Goal: Task Accomplishment & Management: Manage account settings

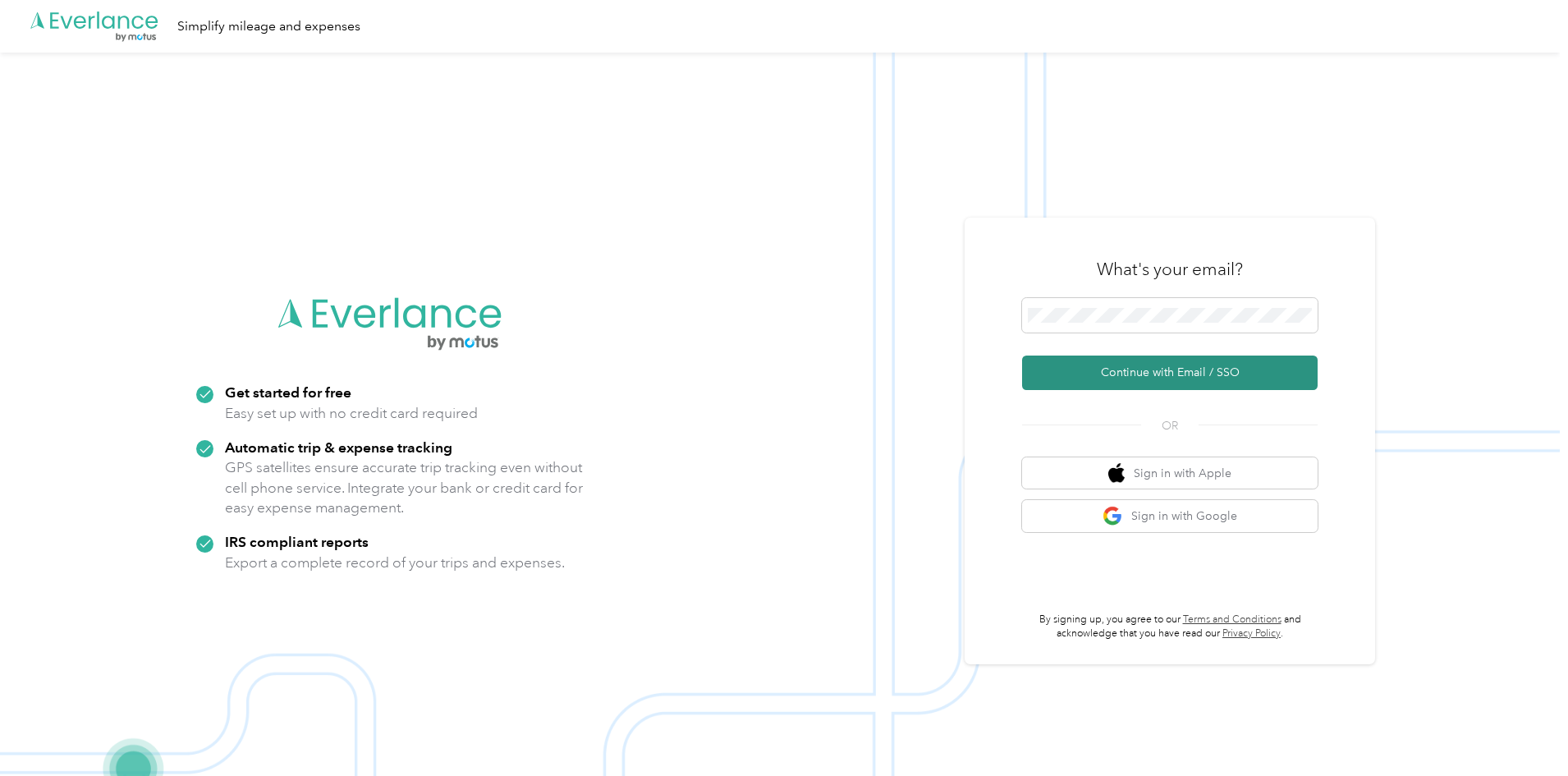
click at [1179, 370] on button "Continue with Email / SSO" at bounding box center [1170, 373] width 296 height 34
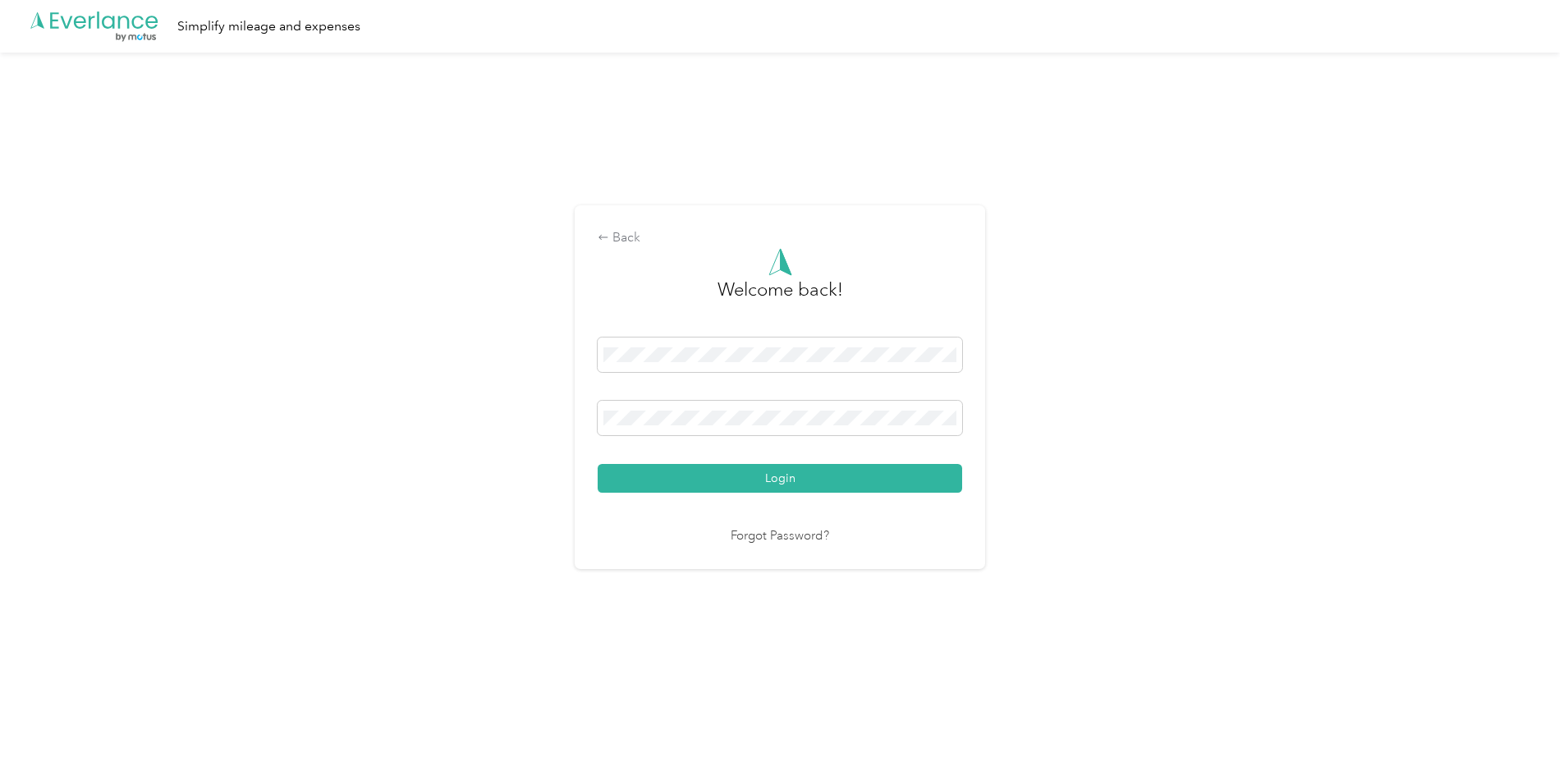
click at [598, 463] on button "Login" at bounding box center [780, 478] width 364 height 29
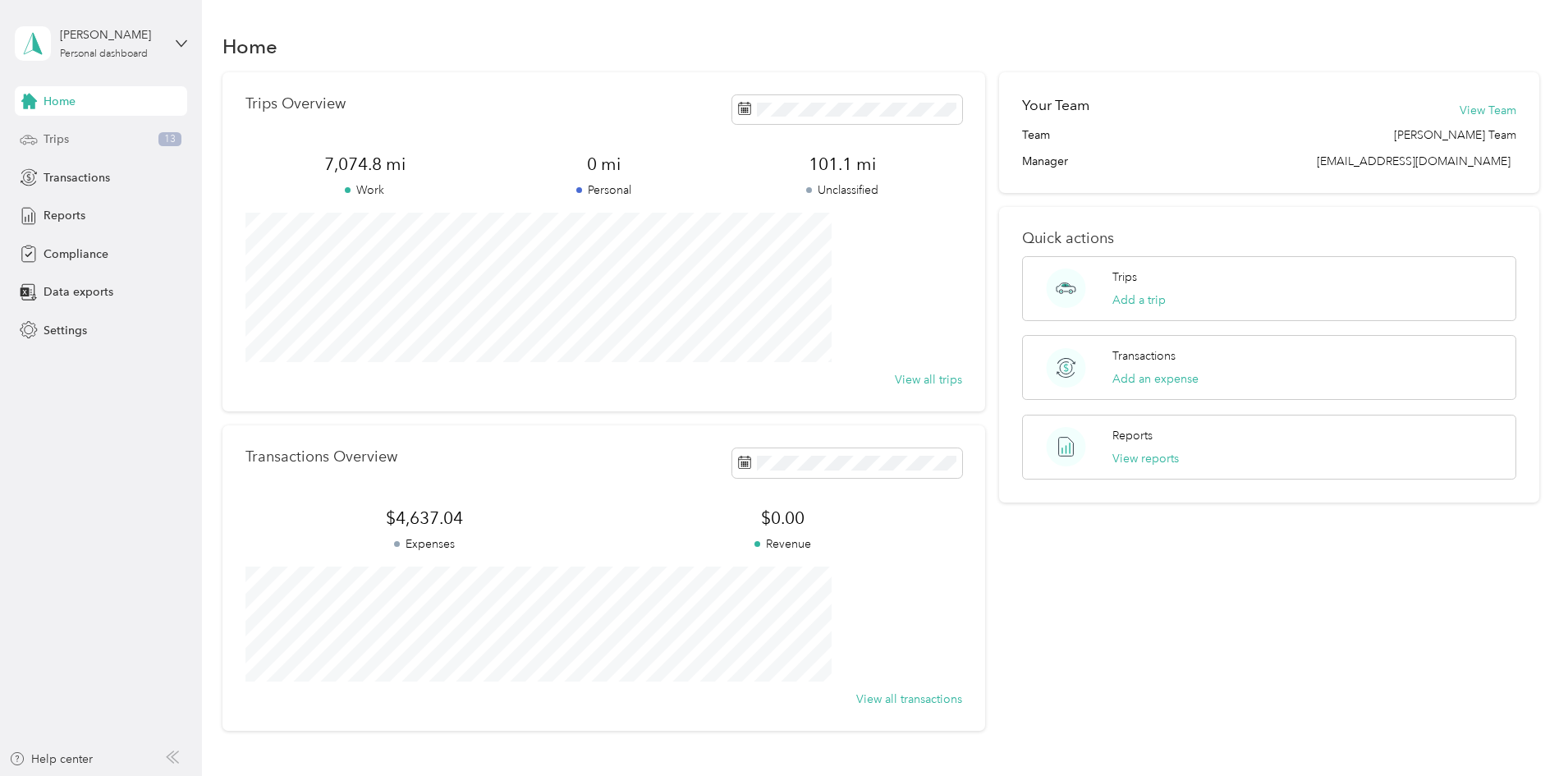
click at [98, 142] on div "Trips 13" at bounding box center [100, 139] width 173 height 30
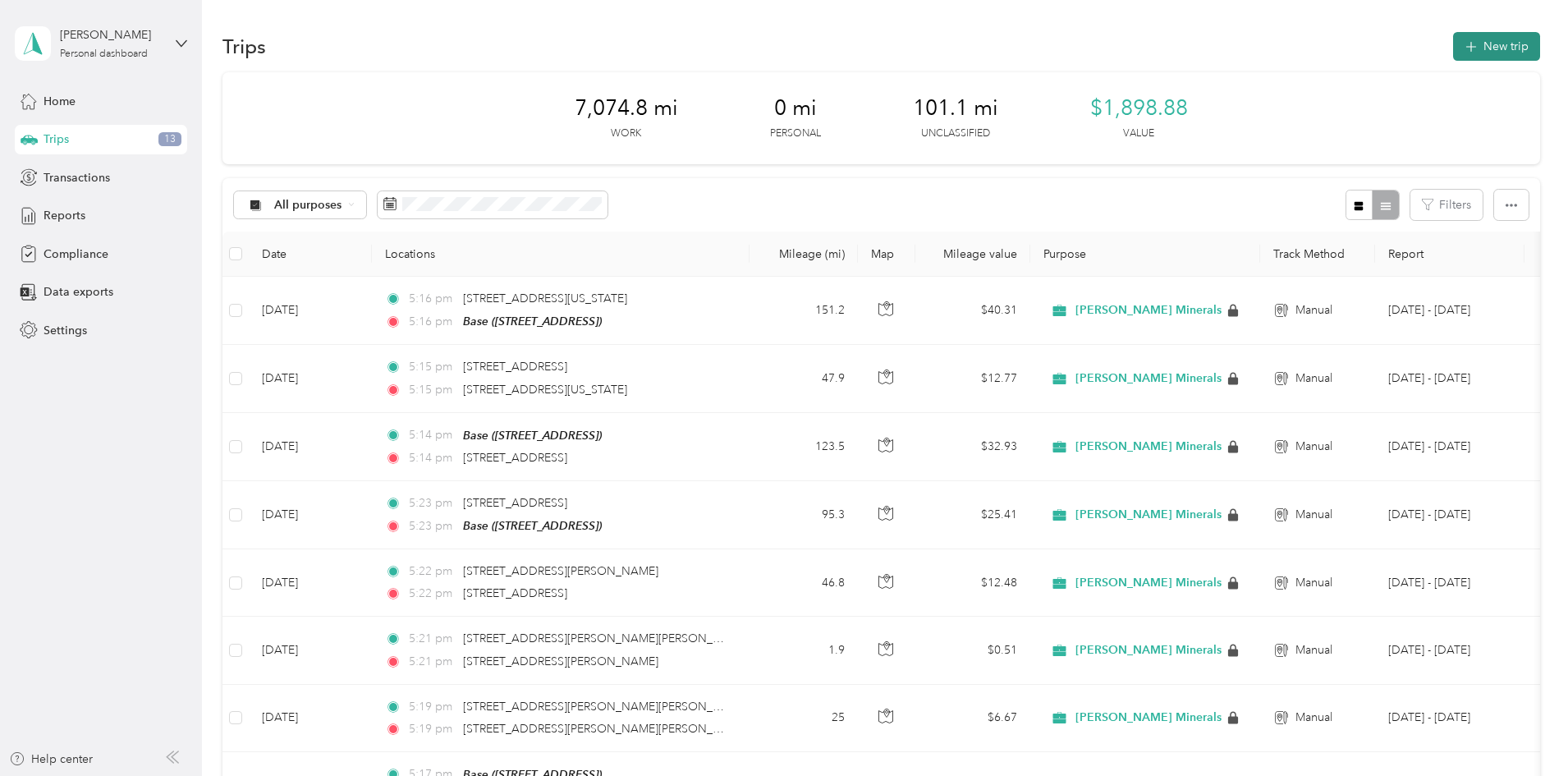
click at [1454, 48] on button "New trip" at bounding box center [1496, 47] width 87 height 29
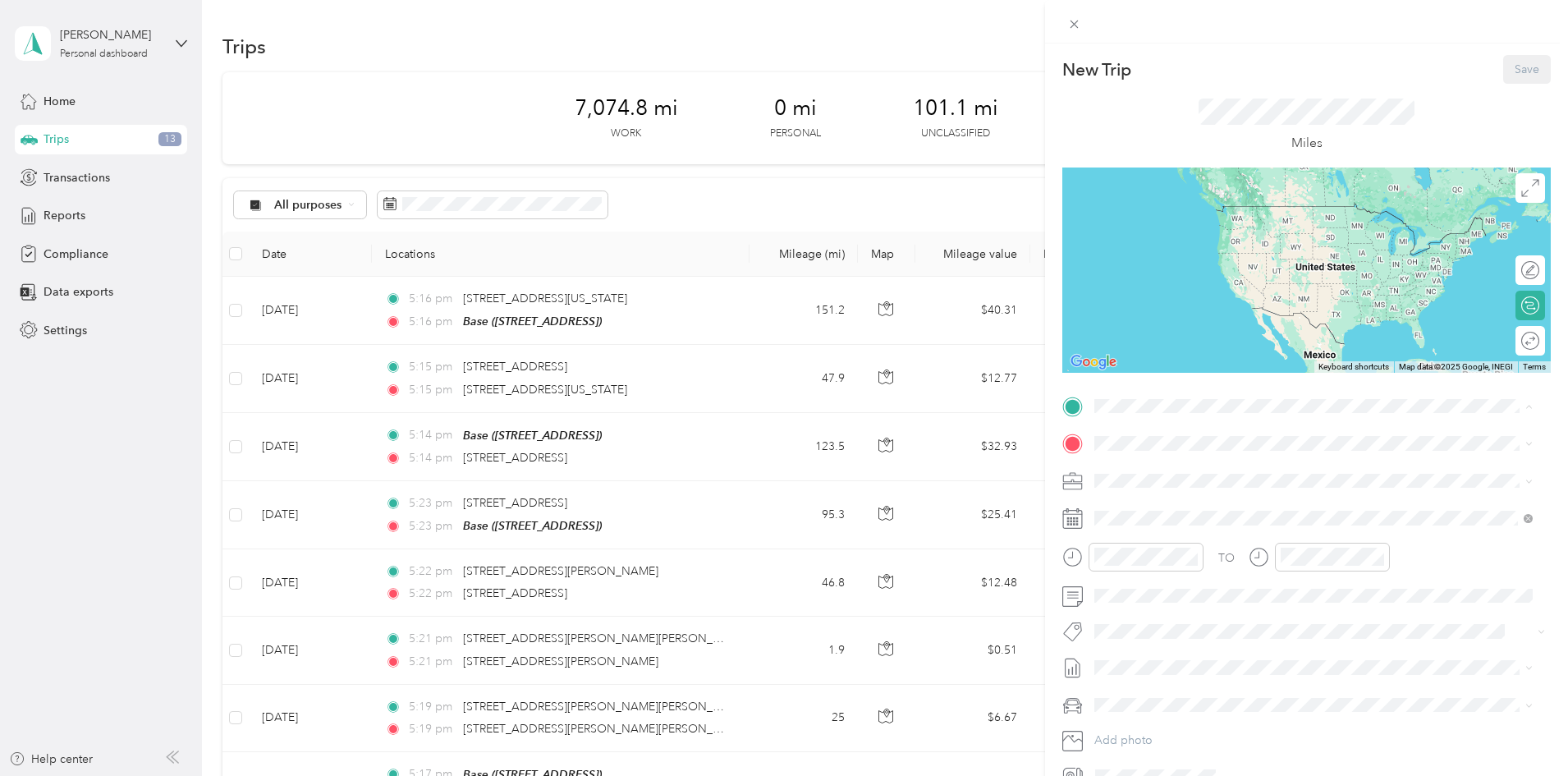
click at [1196, 469] on div "Base" at bounding box center [1177, 470] width 104 height 14
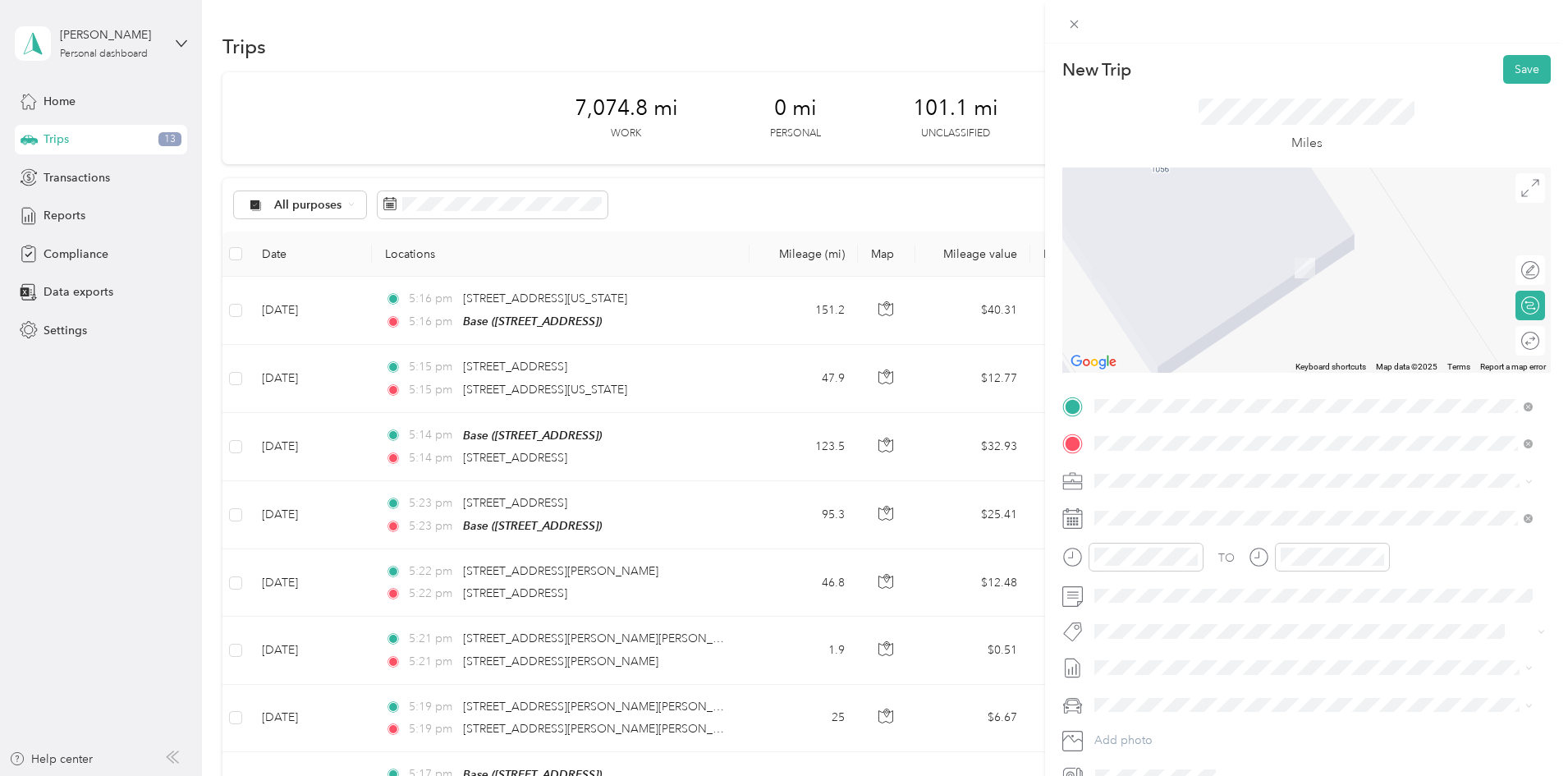
click at [1280, 510] on span "1997 [GEOGRAPHIC_DATA][US_STATE], [GEOGRAPHIC_DATA]" at bounding box center [1291, 501] width 333 height 14
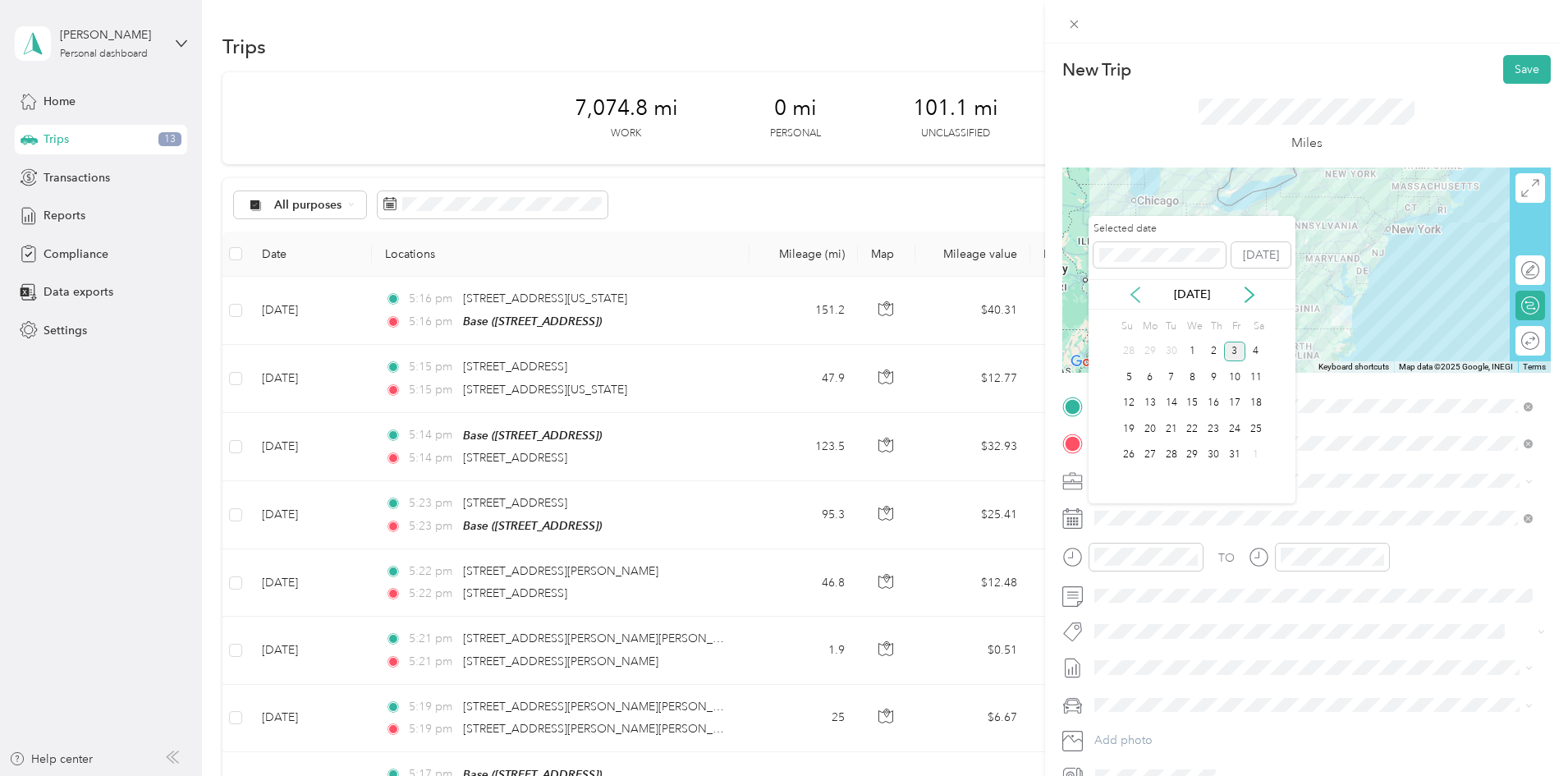
click at [1138, 293] on icon at bounding box center [1135, 294] width 16 height 16
click at [1254, 293] on icon at bounding box center [1249, 294] width 16 height 16
click at [1153, 373] on div "8" at bounding box center [1150, 378] width 21 height 21
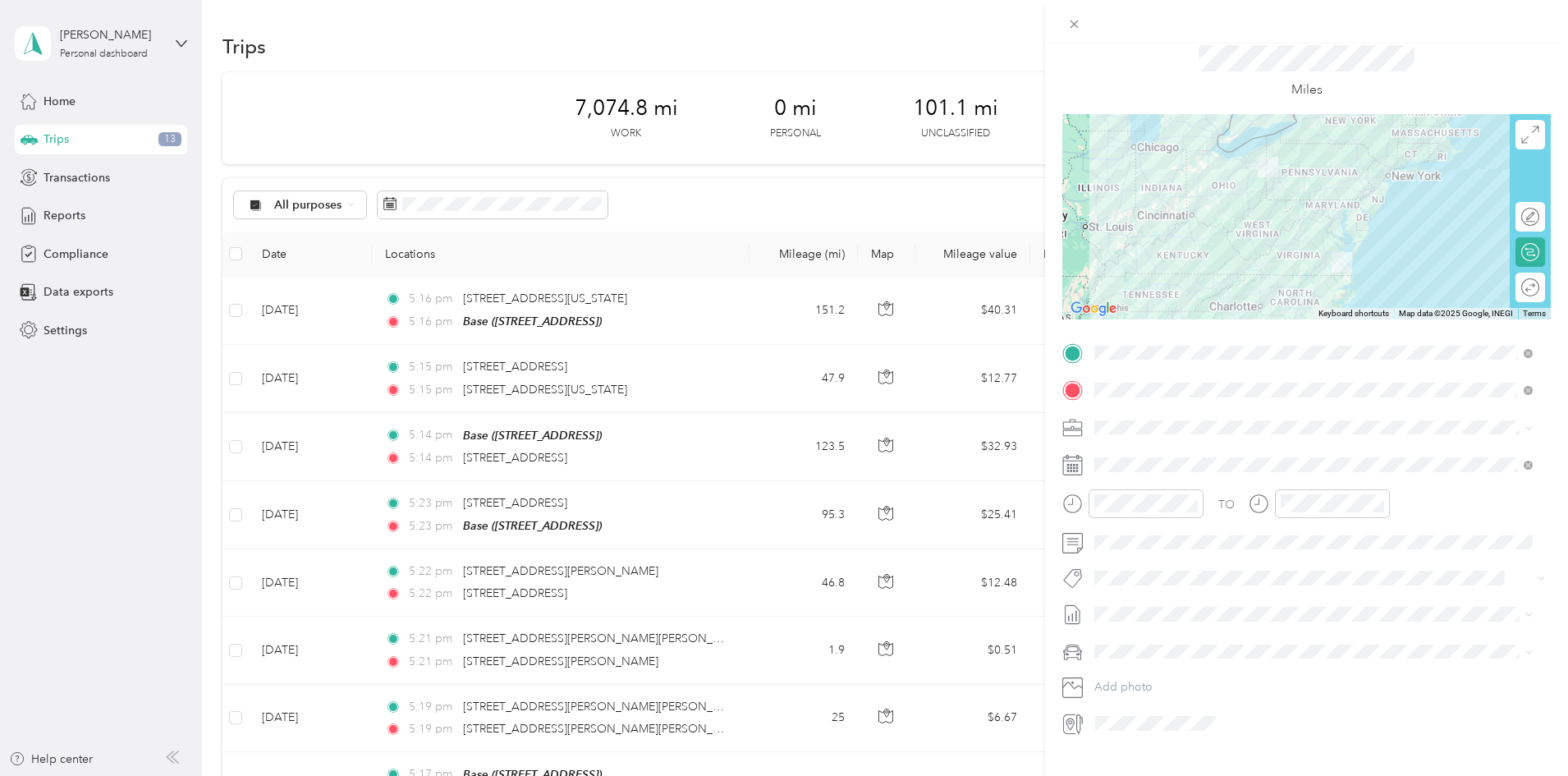
scroll to position [82, 0]
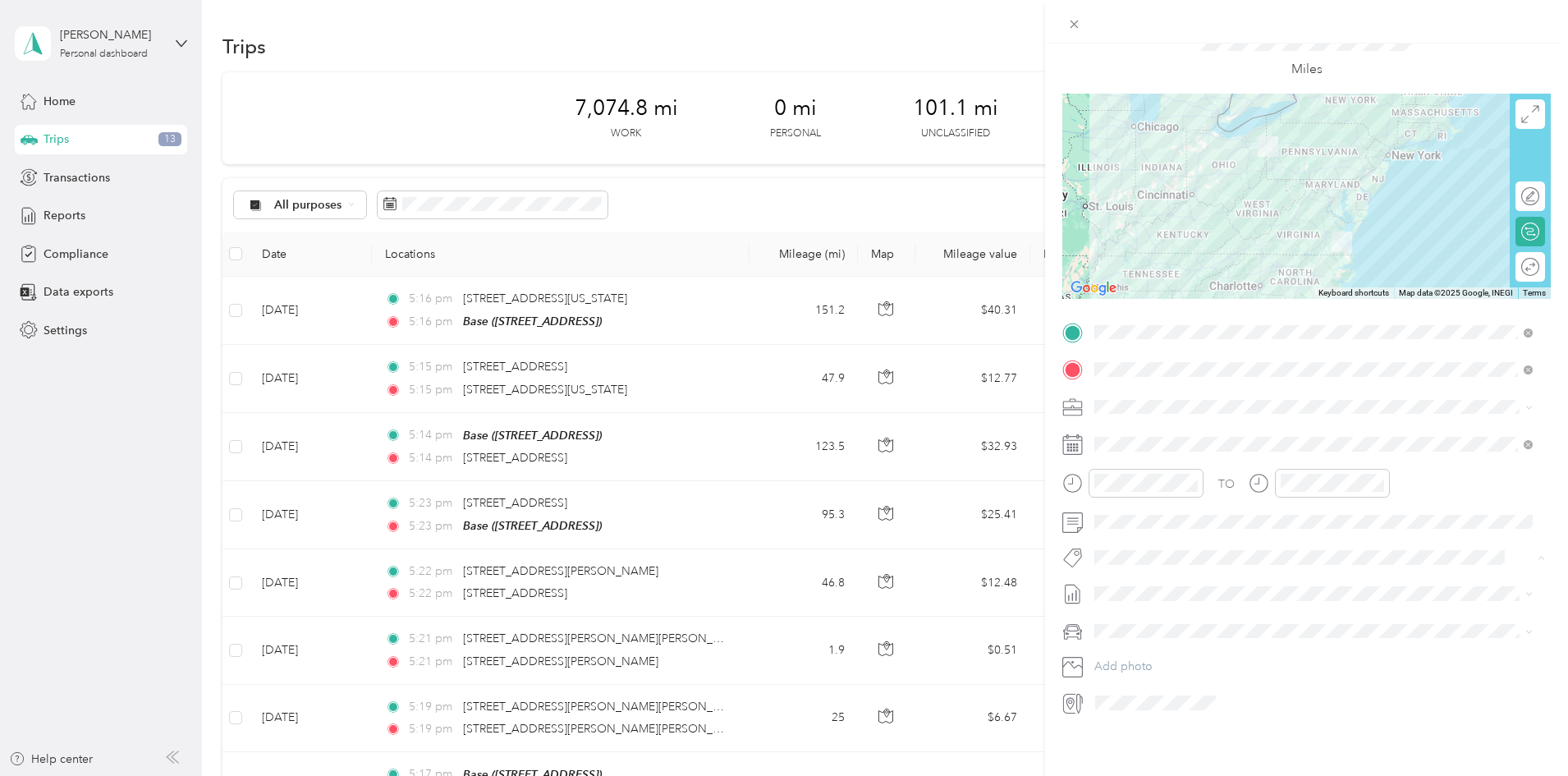
click at [1489, 68] on div "Miles" at bounding box center [1307, 51] width 488 height 84
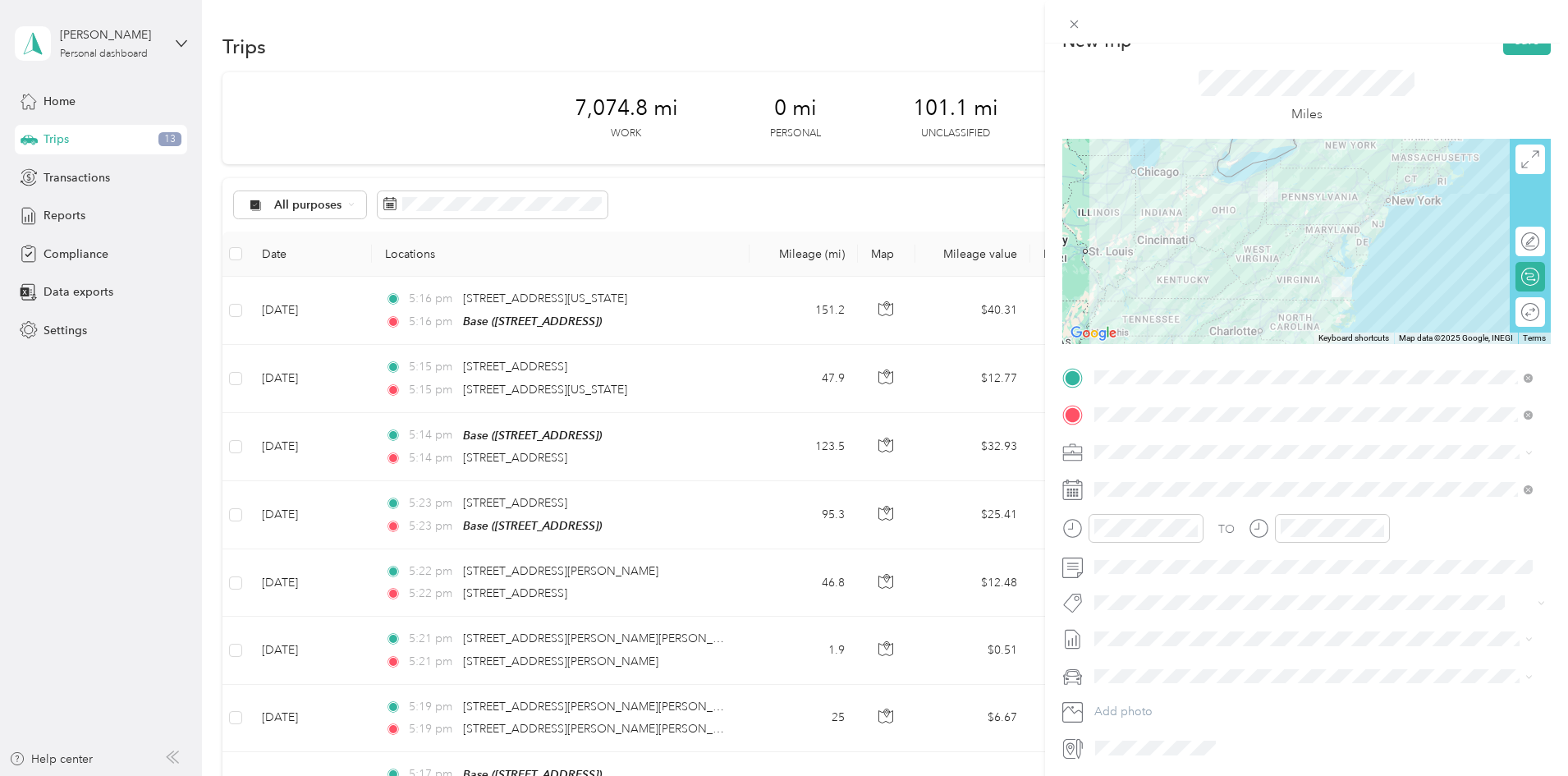
scroll to position [0, 0]
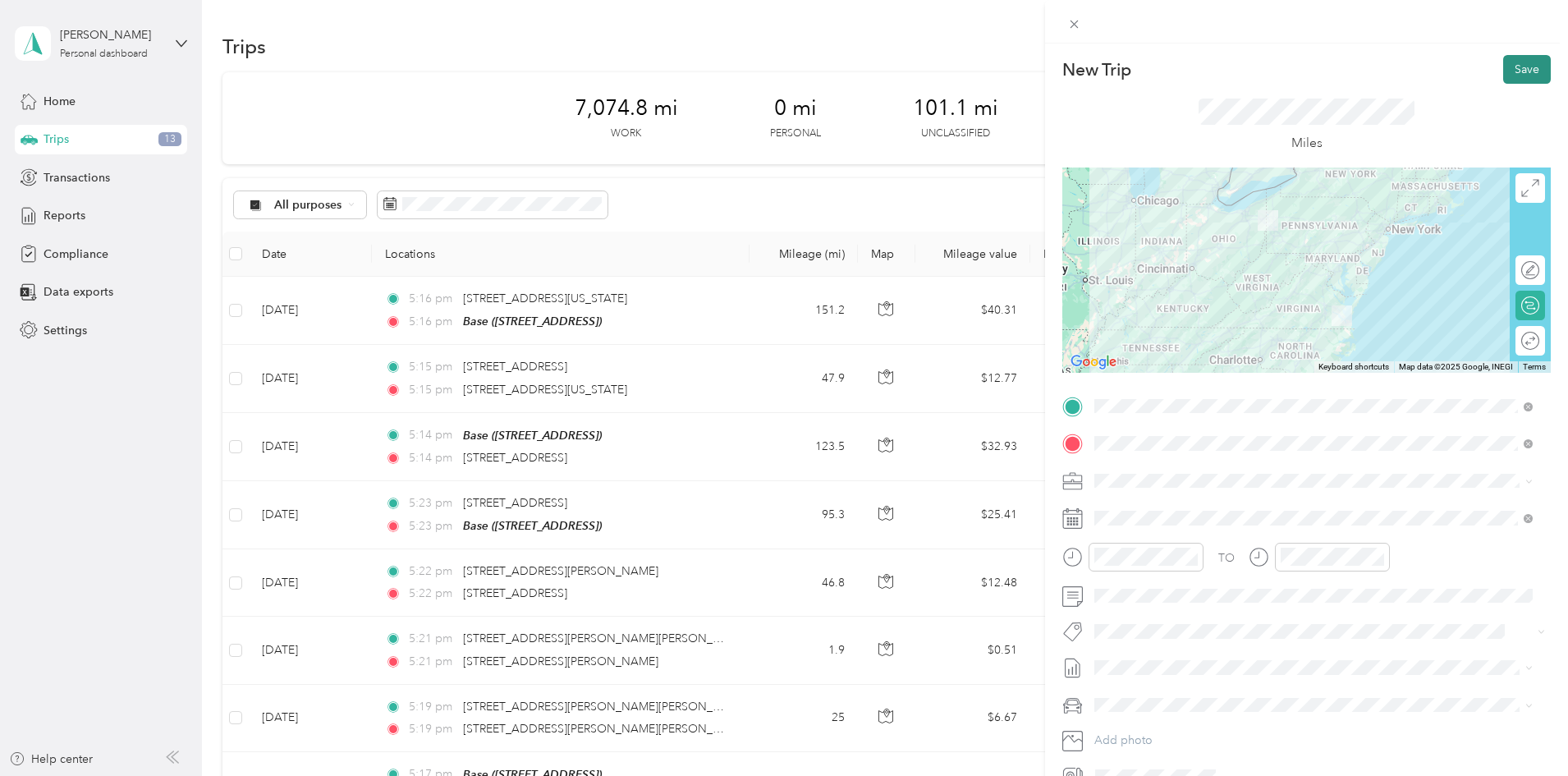
click at [1527, 72] on button "Save" at bounding box center [1527, 70] width 48 height 29
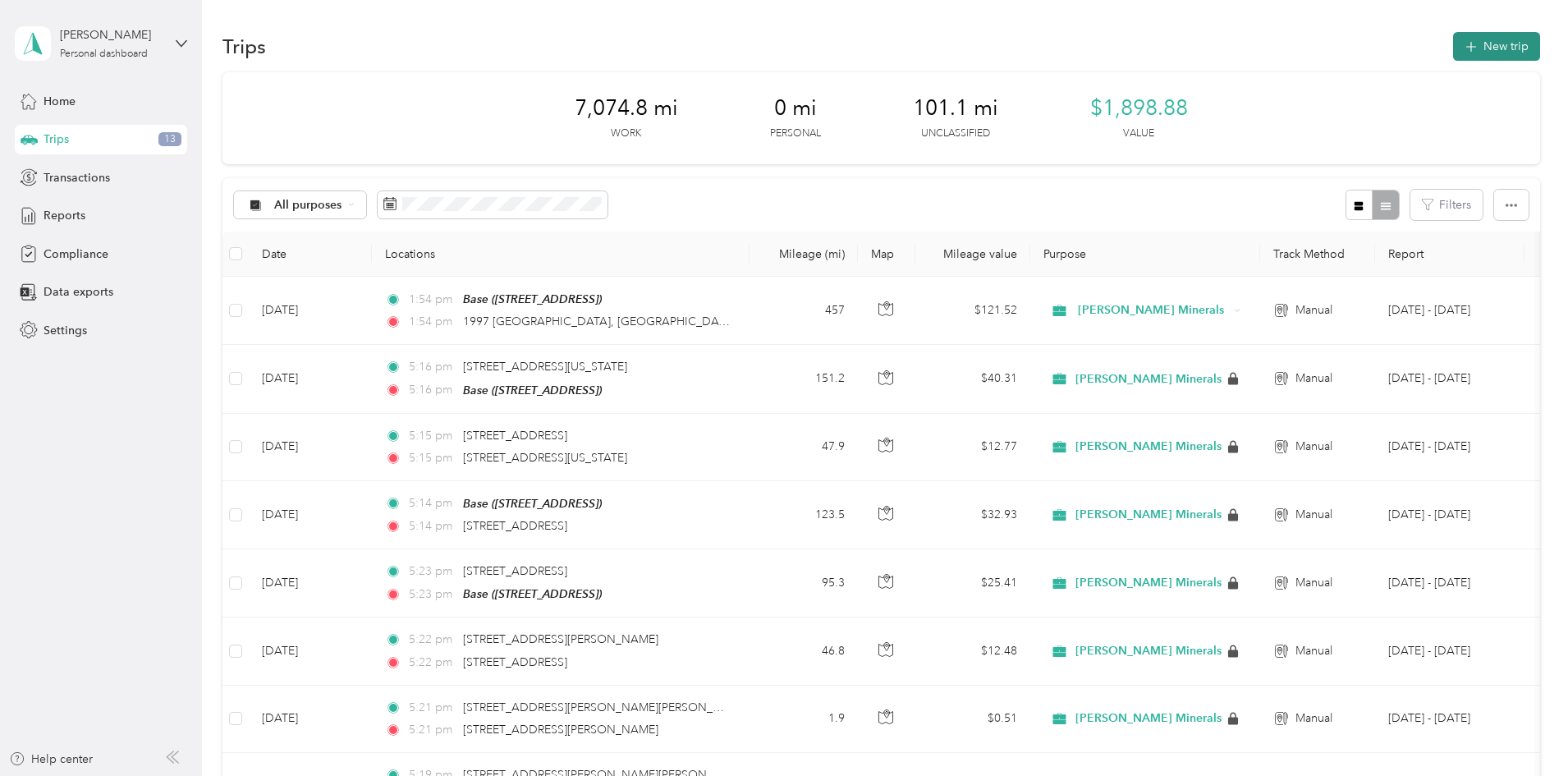
click at [1454, 42] on button "New trip" at bounding box center [1496, 47] width 87 height 29
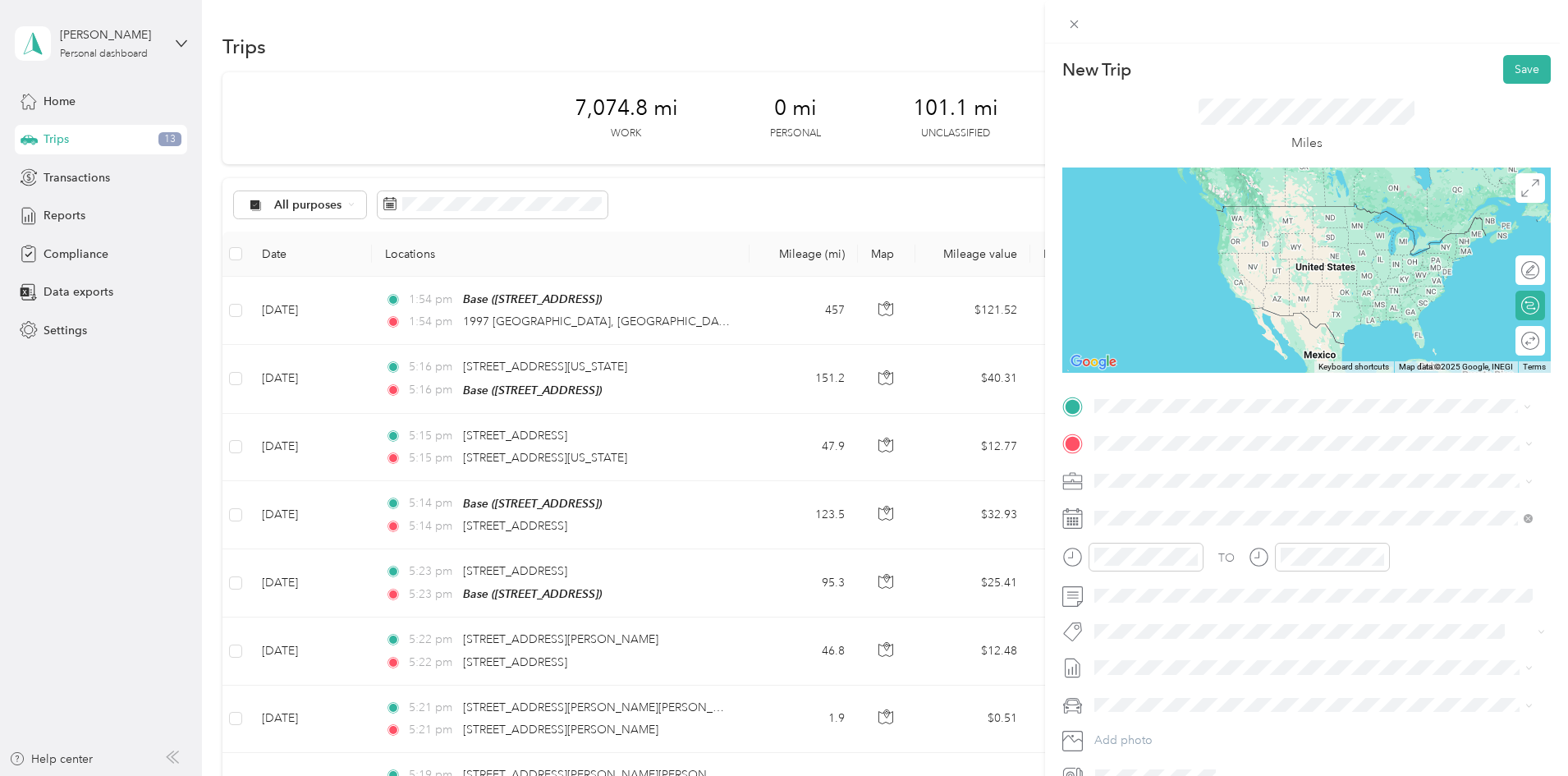
click at [1248, 458] on span "1997 [GEOGRAPHIC_DATA][US_STATE], [GEOGRAPHIC_DATA]" at bounding box center [1291, 464] width 333 height 14
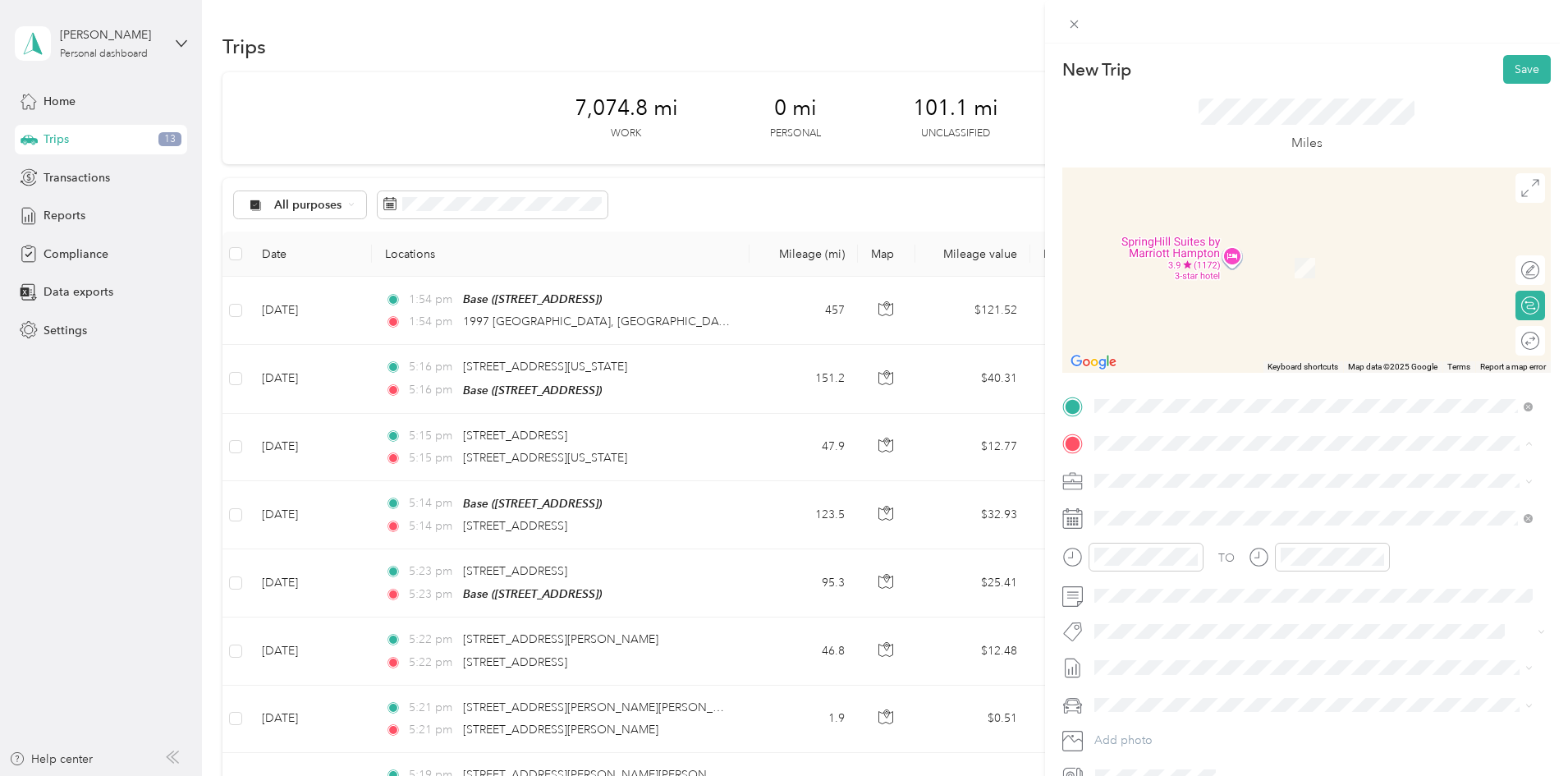
click at [1207, 522] on span "[STREET_ADDRESS]" at bounding box center [1177, 526] width 104 height 14
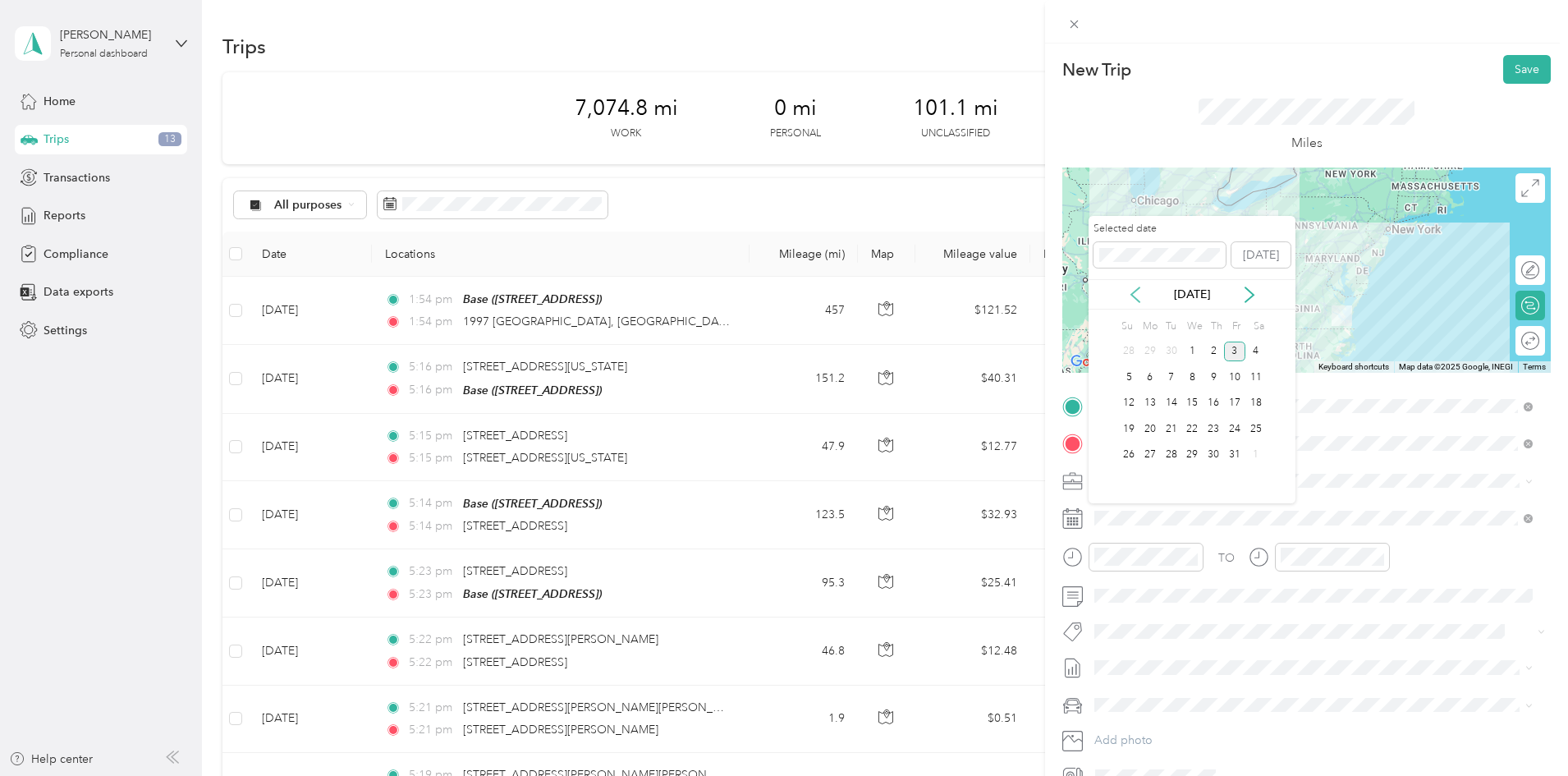
click at [1137, 294] on icon at bounding box center [1135, 294] width 16 height 16
click at [1215, 378] on div "11" at bounding box center [1213, 378] width 21 height 21
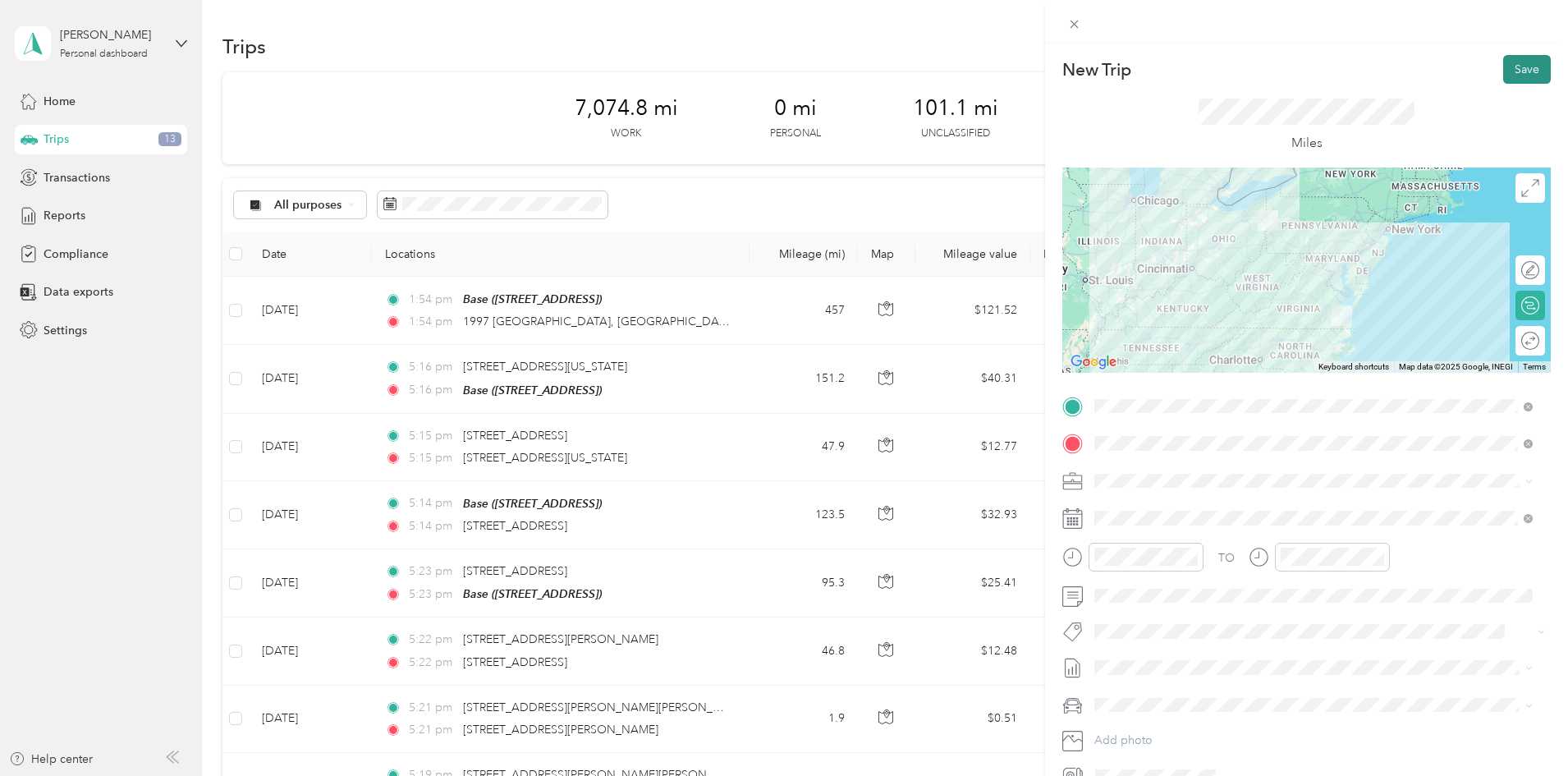
click at [1522, 76] on button "Save" at bounding box center [1527, 70] width 48 height 29
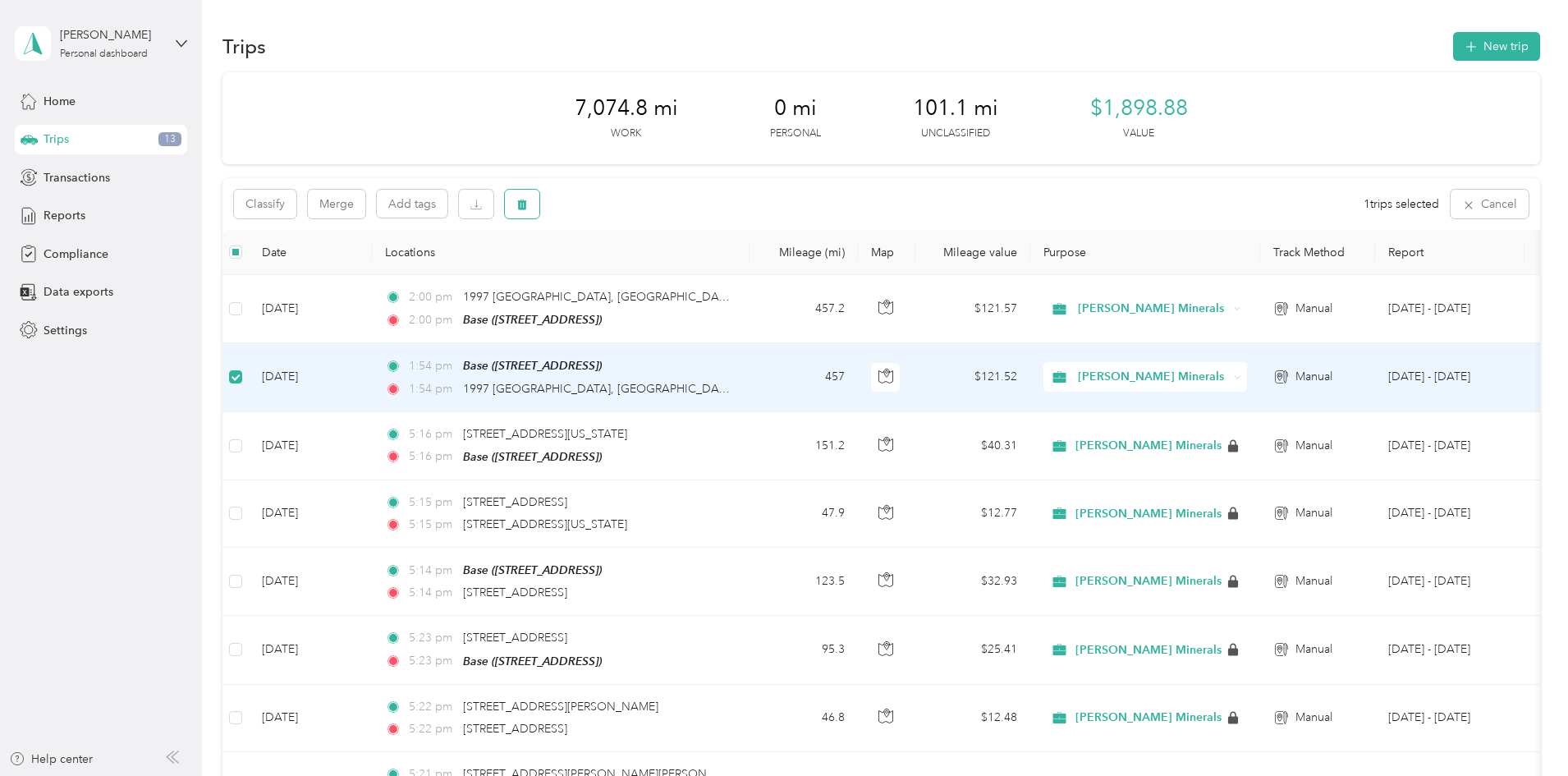
click at [527, 203] on icon "button" at bounding box center [522, 204] width 10 height 10
click at [756, 271] on button "Yes" at bounding box center [754, 273] width 32 height 27
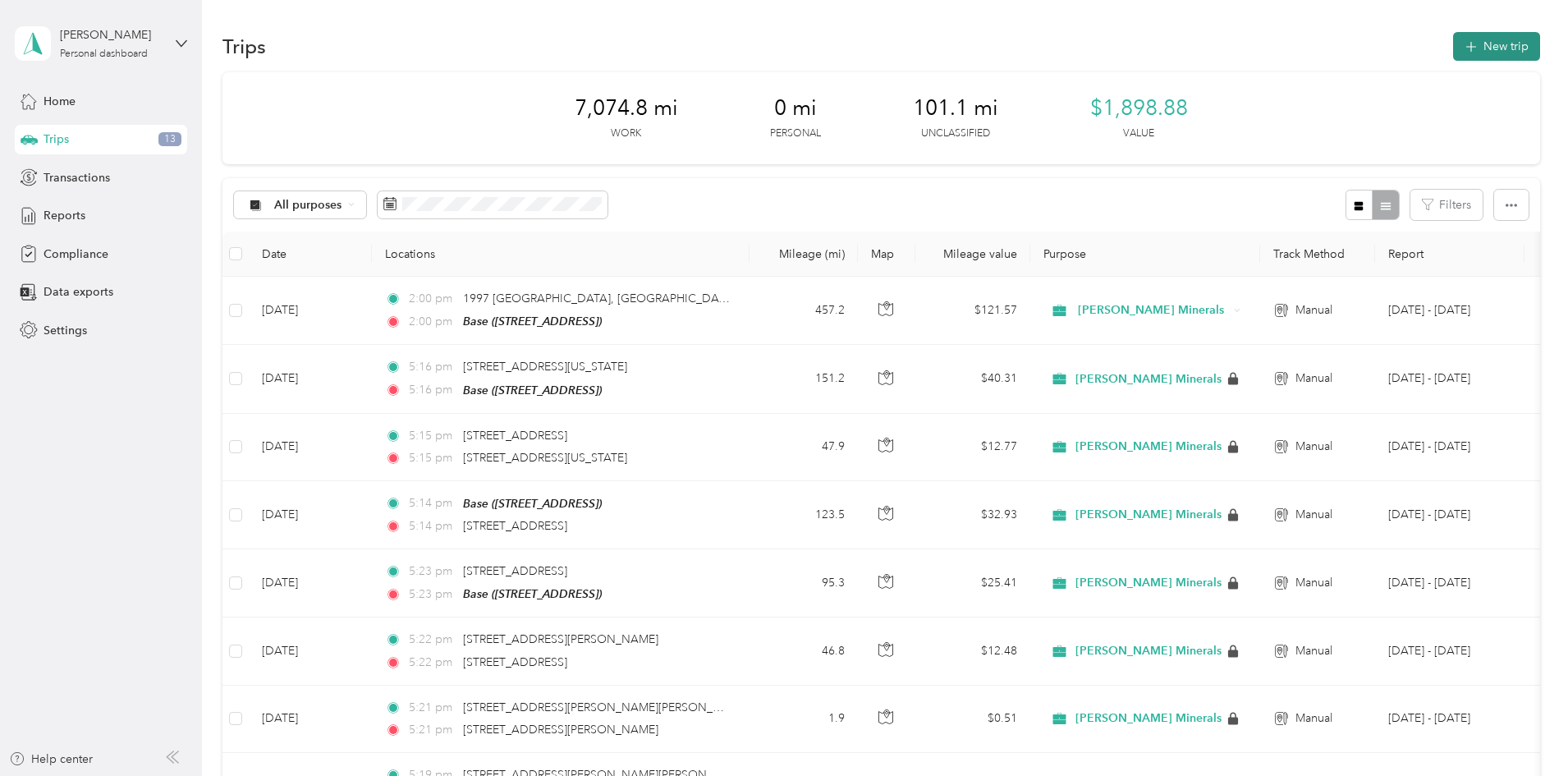
click at [1454, 38] on button "New trip" at bounding box center [1496, 47] width 87 height 29
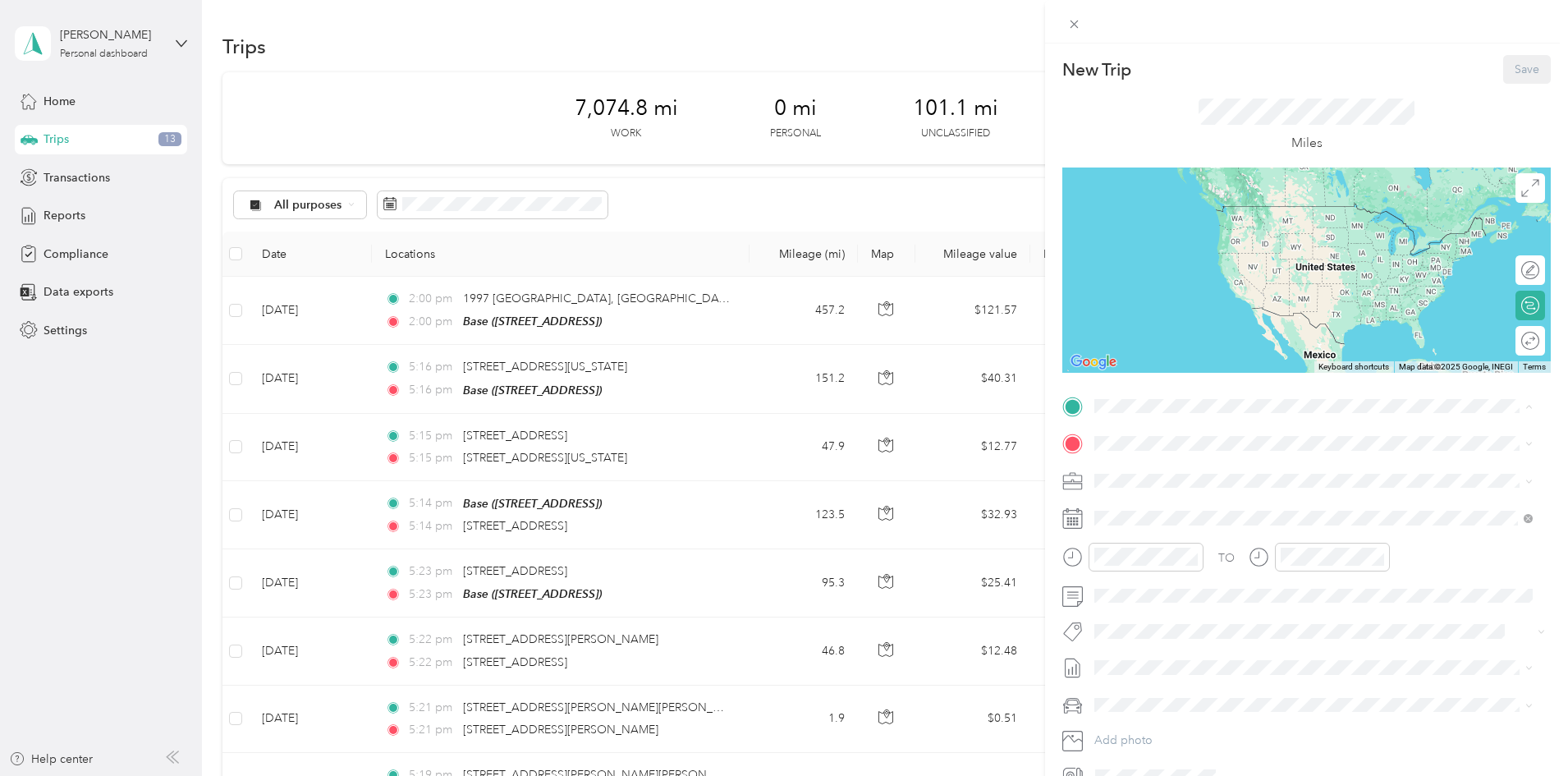
click at [1197, 487] on span "[STREET_ADDRESS]" at bounding box center [1177, 489] width 104 height 14
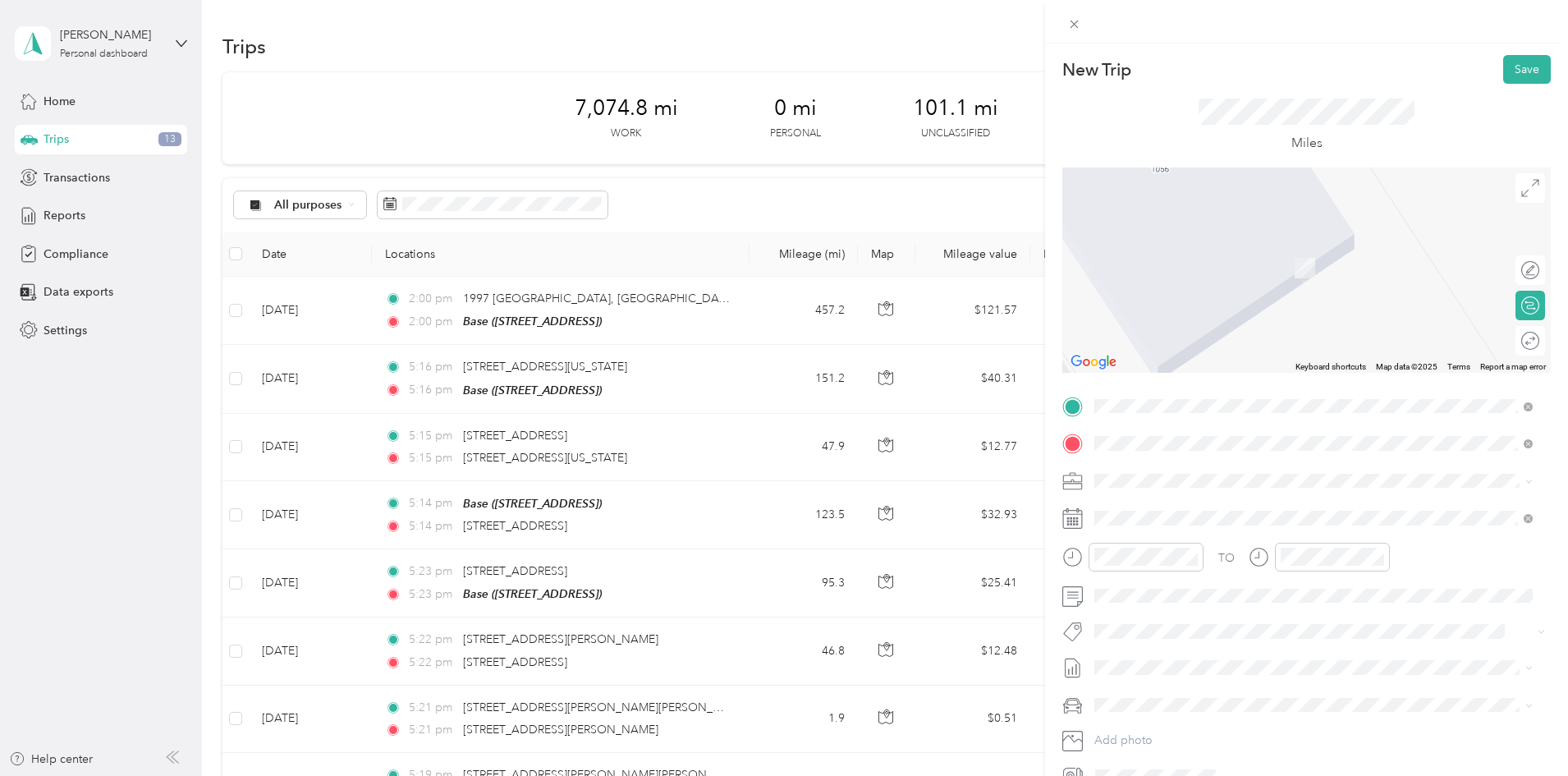
click at [1235, 488] on li "[STREET_ADDRESS][US_STATE]" at bounding box center [1314, 503] width 450 height 33
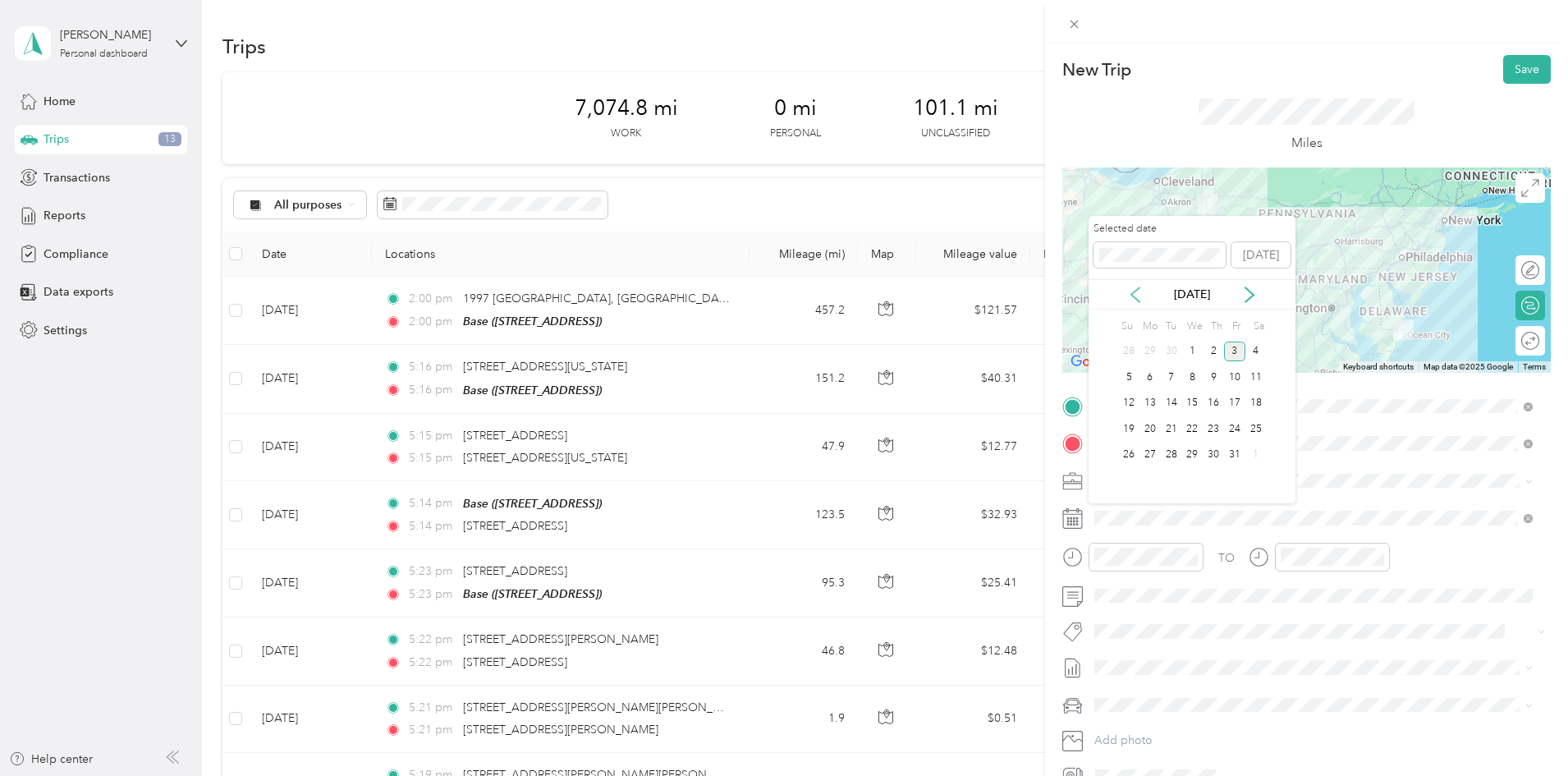
click at [1142, 292] on icon at bounding box center [1135, 294] width 16 height 16
click at [1232, 346] on div "5" at bounding box center [1235, 352] width 21 height 21
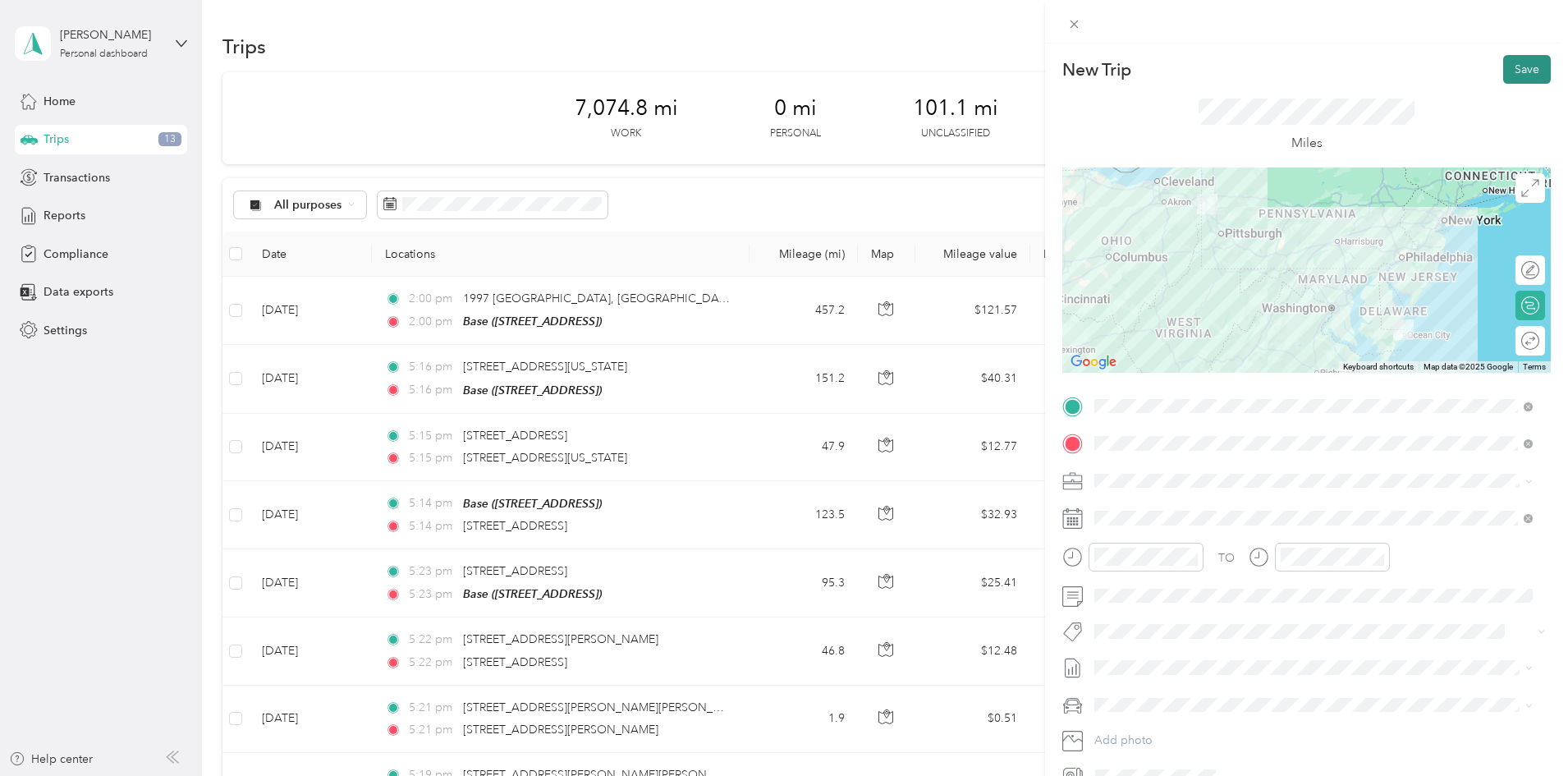
click at [1515, 70] on button "Save" at bounding box center [1527, 70] width 48 height 29
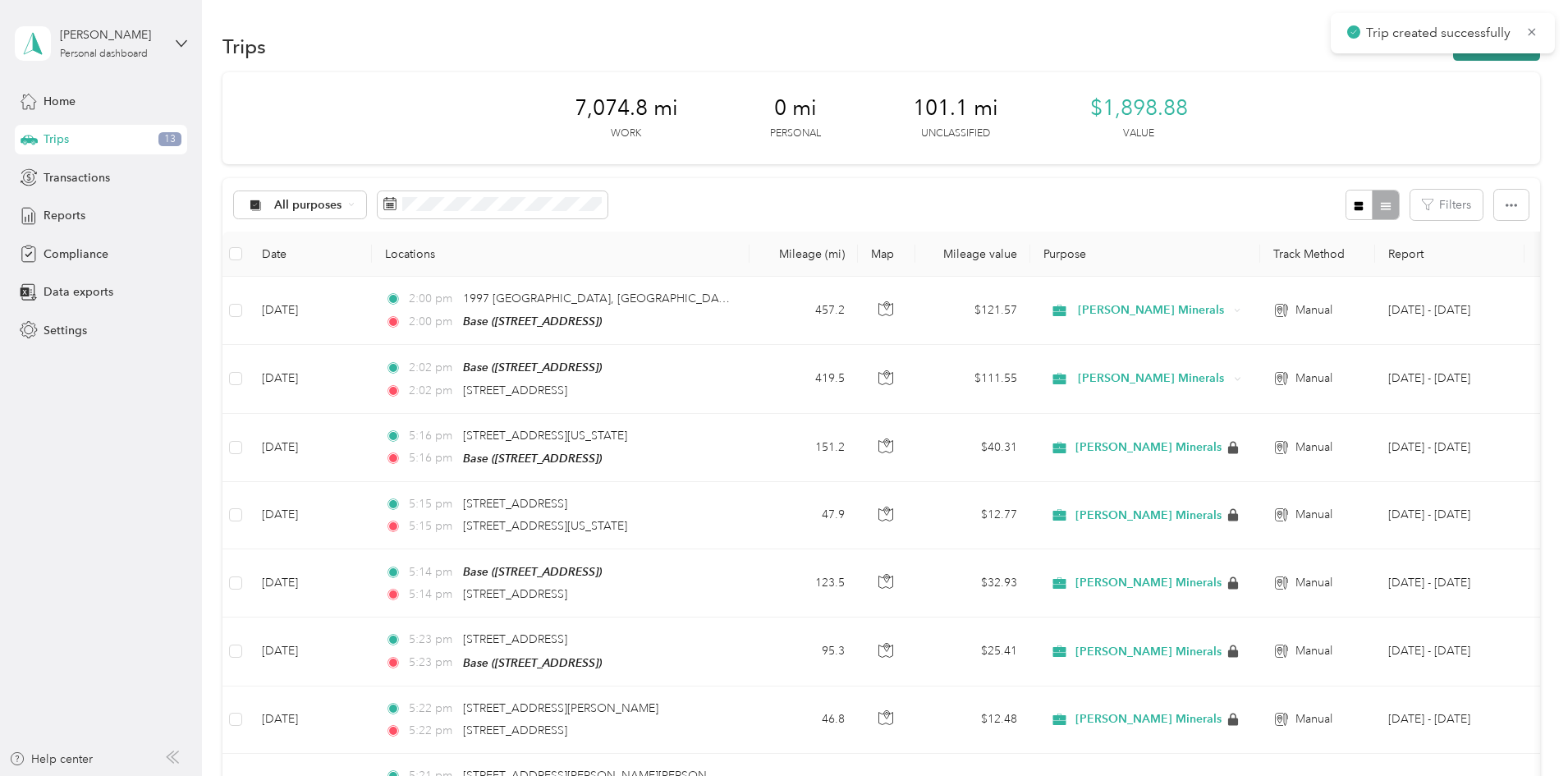
click at [1454, 56] on button "New trip" at bounding box center [1496, 47] width 87 height 29
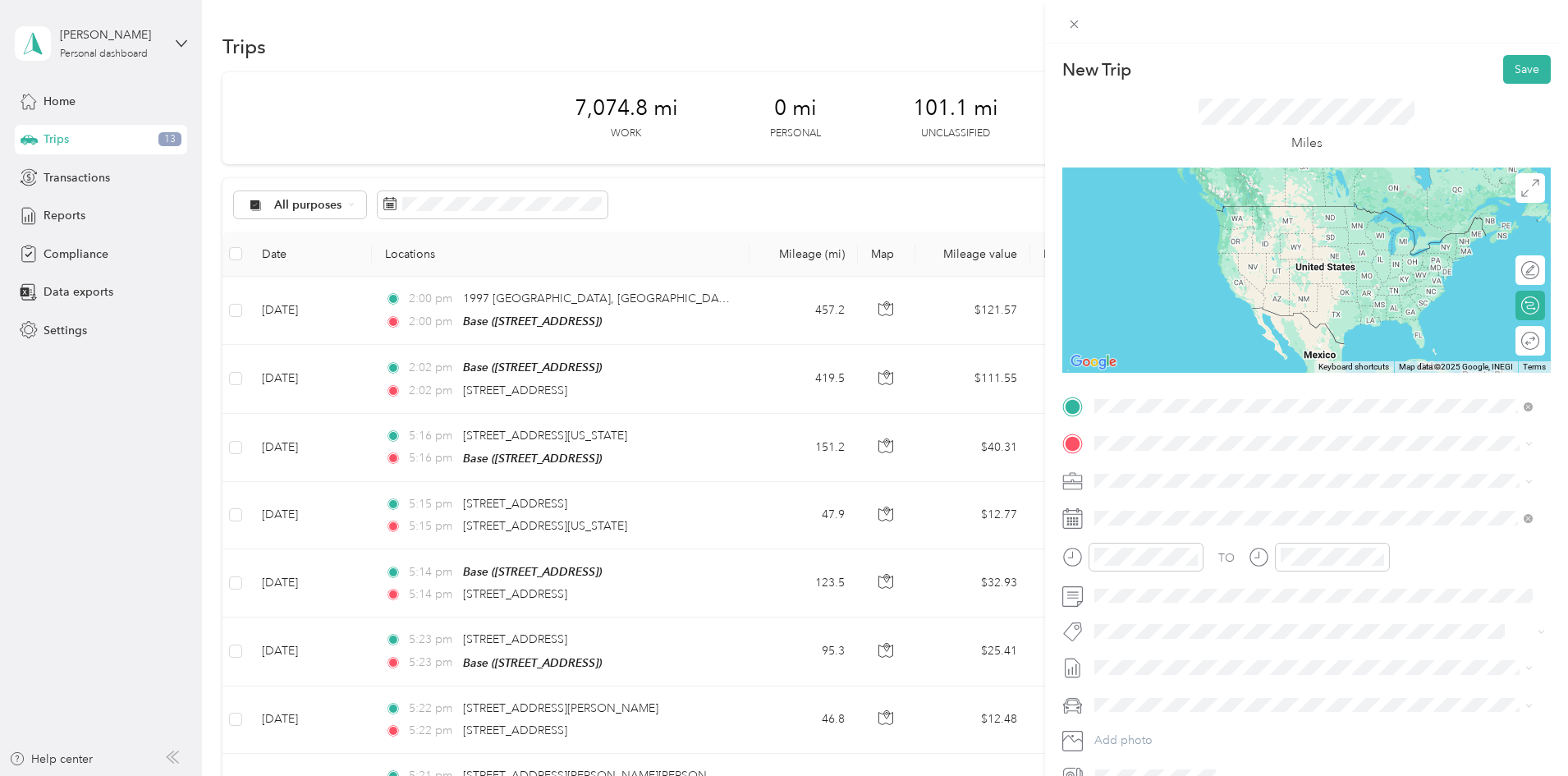
click at [1213, 465] on span "[STREET_ADDRESS][US_STATE]" at bounding box center [1207, 464] width 164 height 14
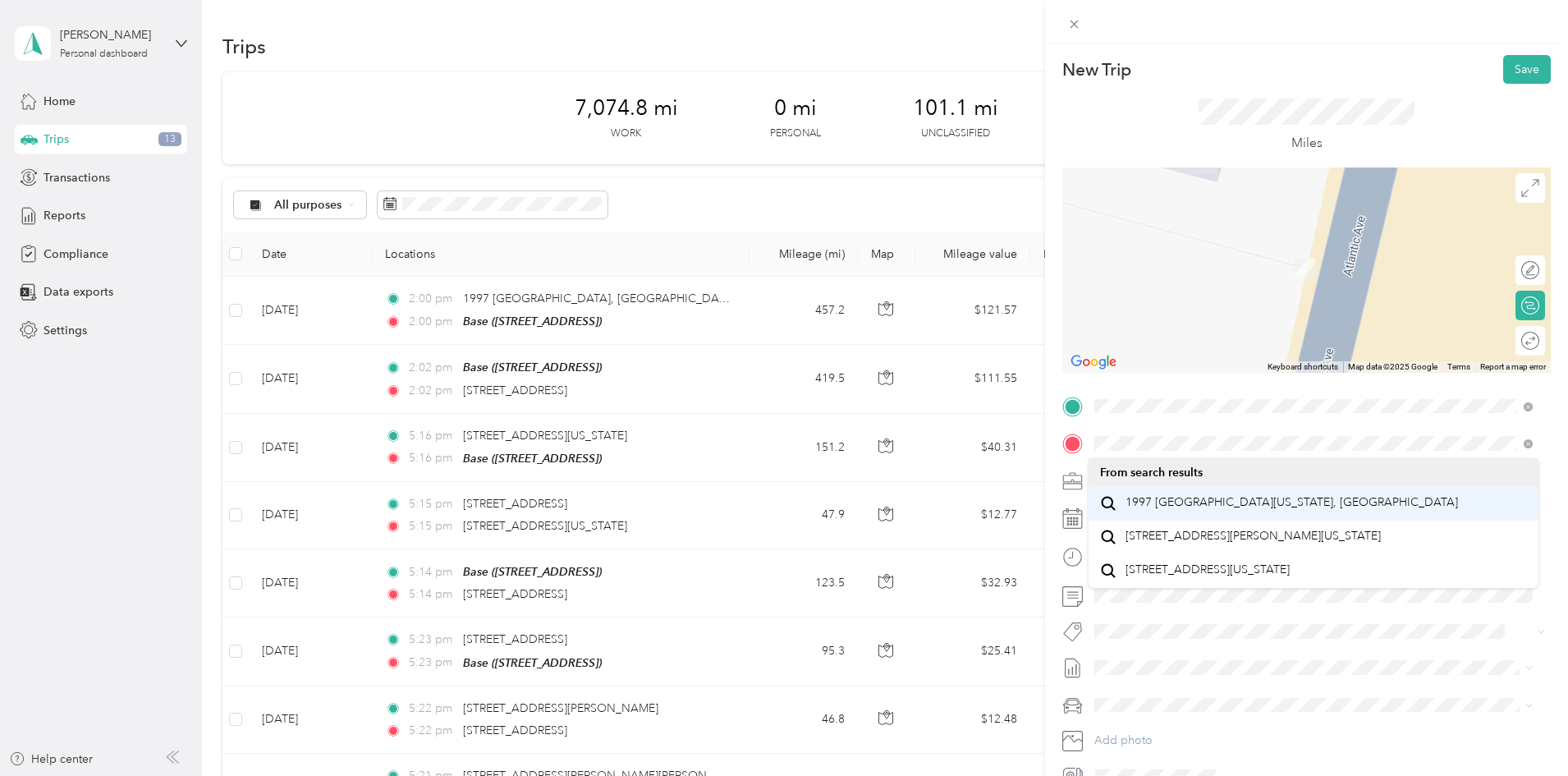
click at [1210, 502] on span "1997 [GEOGRAPHIC_DATA][US_STATE], [GEOGRAPHIC_DATA]" at bounding box center [1291, 501] width 333 height 14
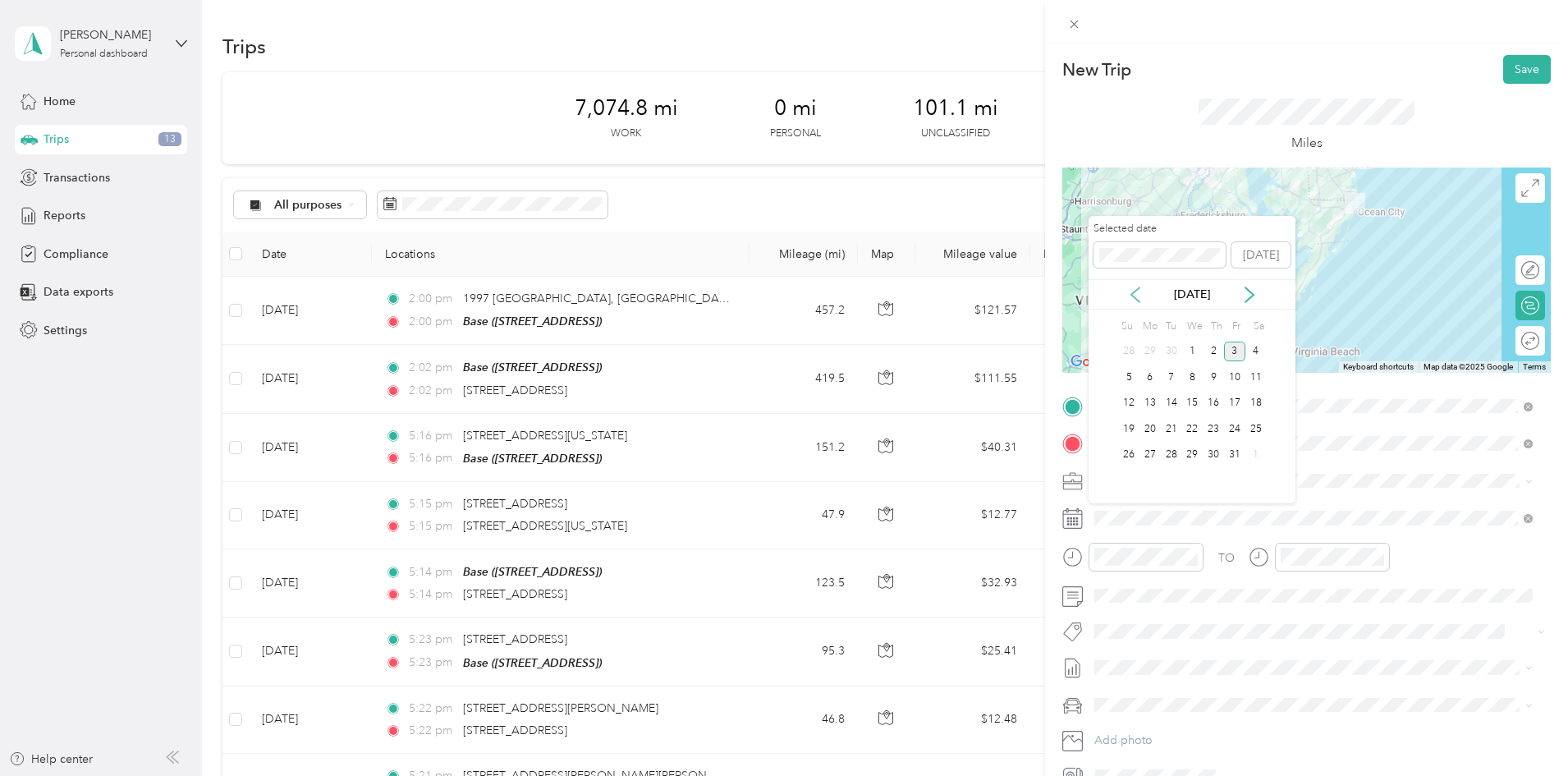
click at [1142, 300] on icon at bounding box center [1135, 294] width 16 height 16
click at [1154, 382] on div "8" at bounding box center [1150, 378] width 21 height 21
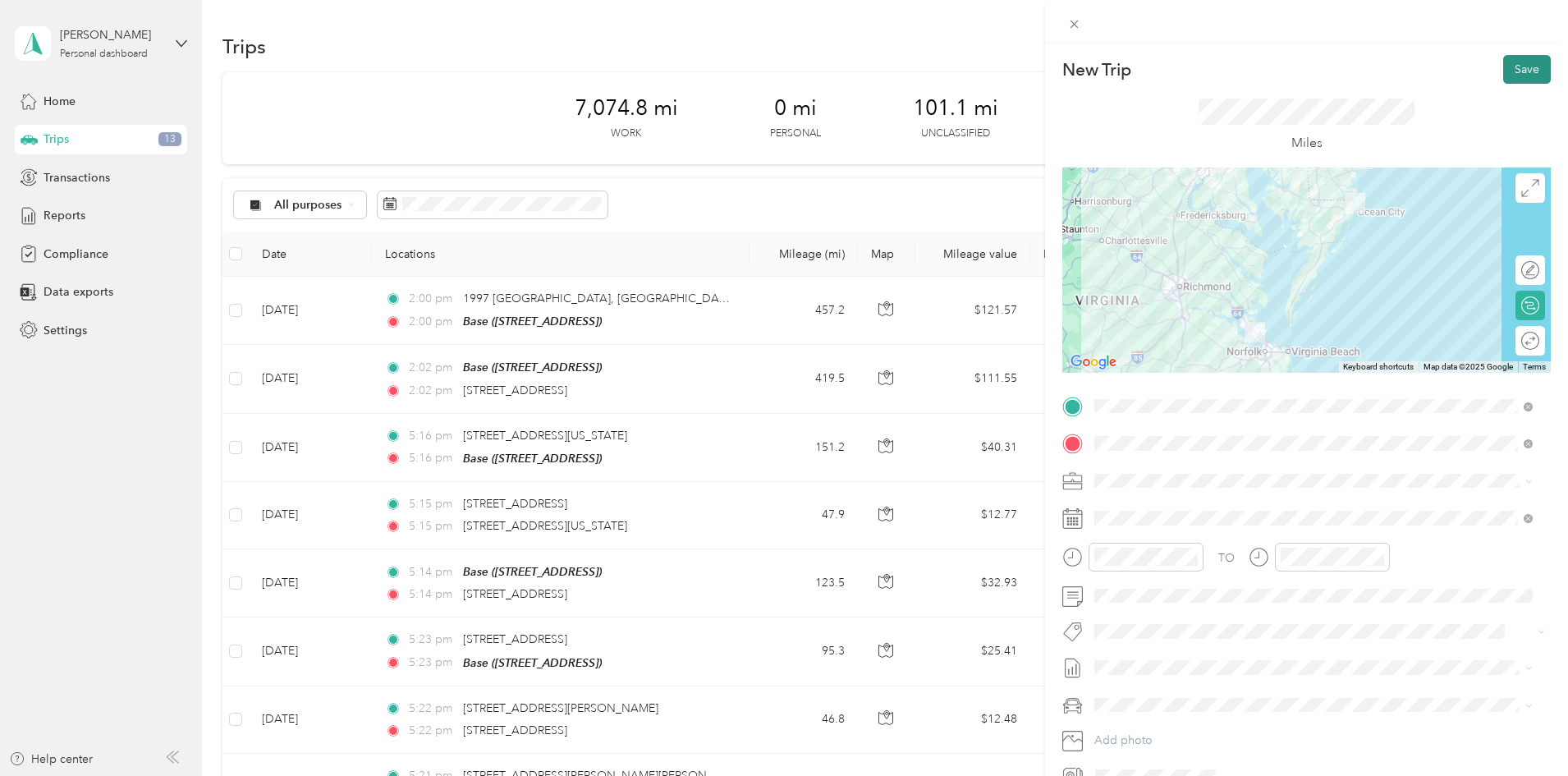
click at [1519, 71] on button "Save" at bounding box center [1527, 70] width 48 height 29
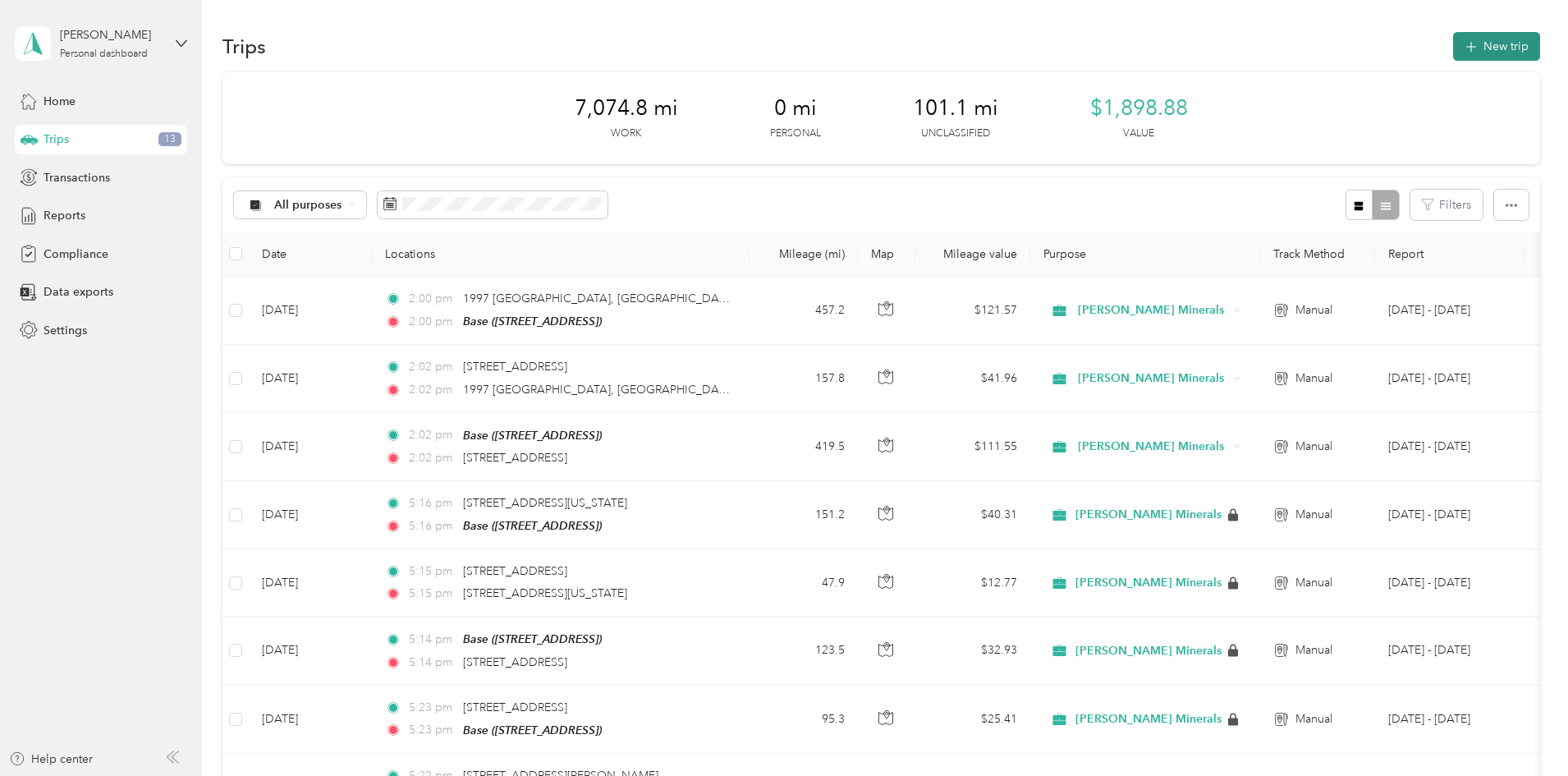
click at [1454, 42] on button "New trip" at bounding box center [1496, 47] width 87 height 29
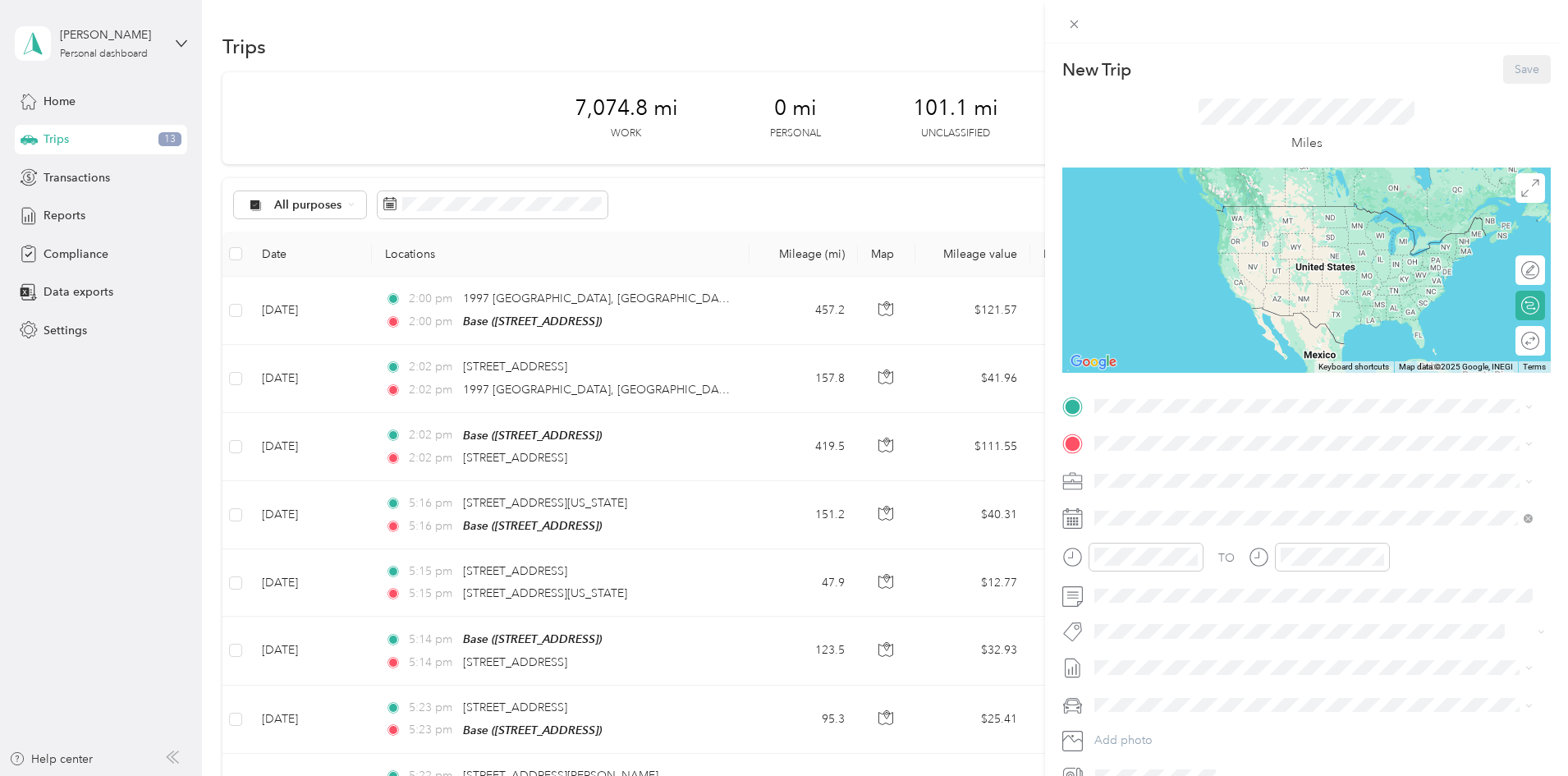
click at [1213, 498] on div "Base [STREET_ADDRESS]" at bounding box center [1177, 480] width 104 height 34
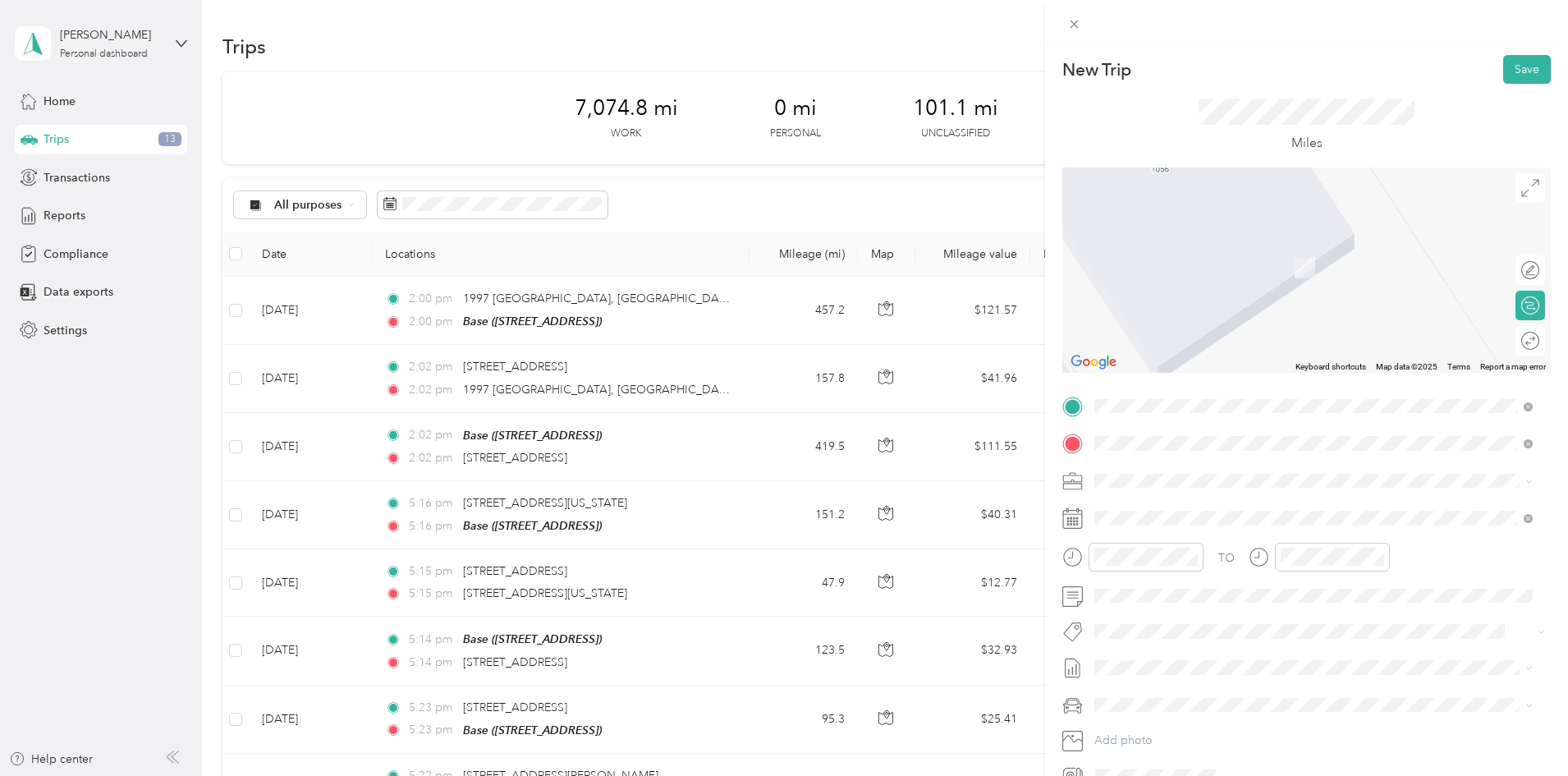
click at [1213, 510] on span "[STREET_ADDRESS][US_STATE]" at bounding box center [1207, 501] width 164 height 14
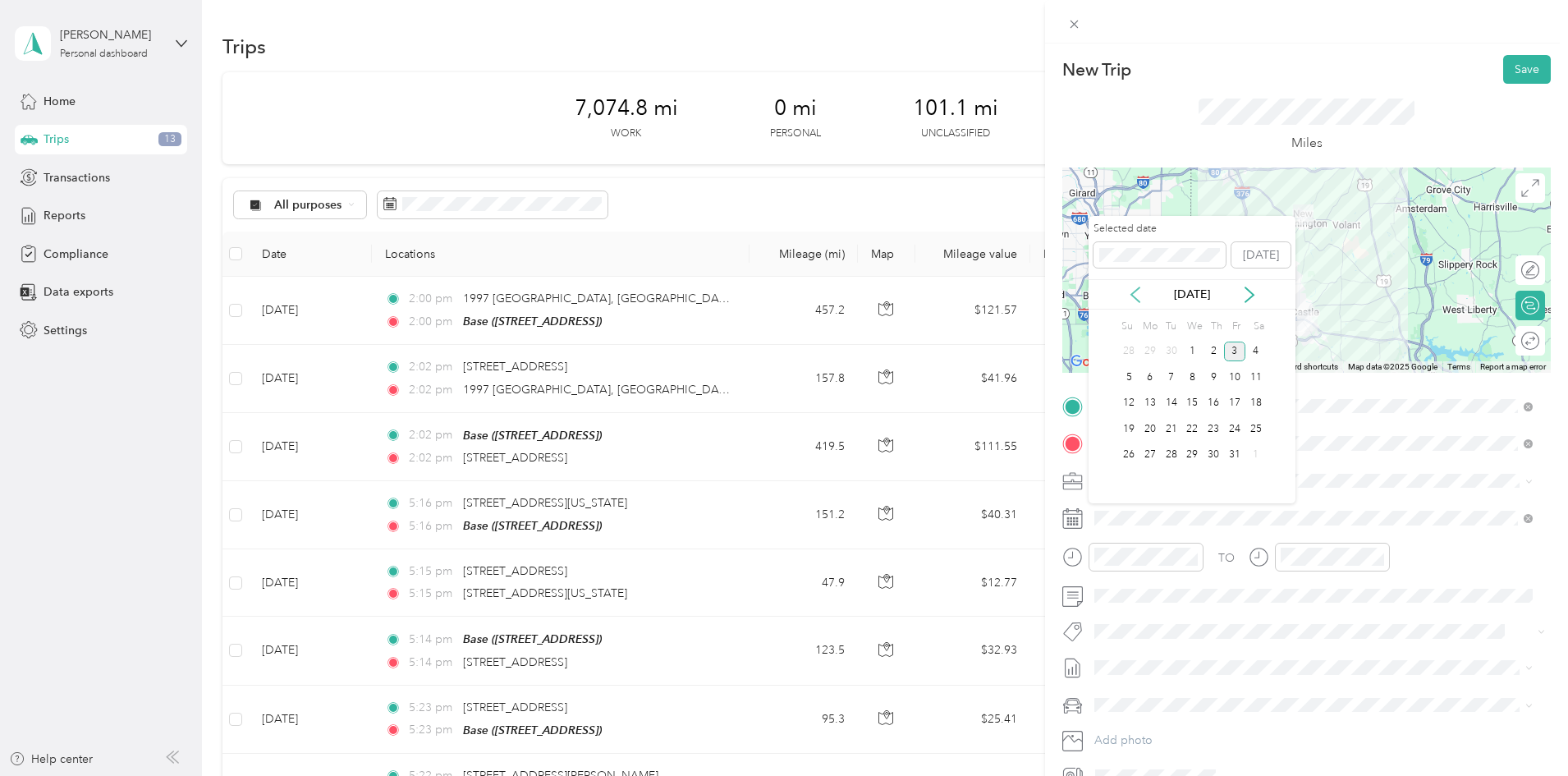
click at [1143, 298] on icon at bounding box center [1135, 294] width 16 height 16
click at [1213, 398] on div "18" at bounding box center [1213, 403] width 21 height 21
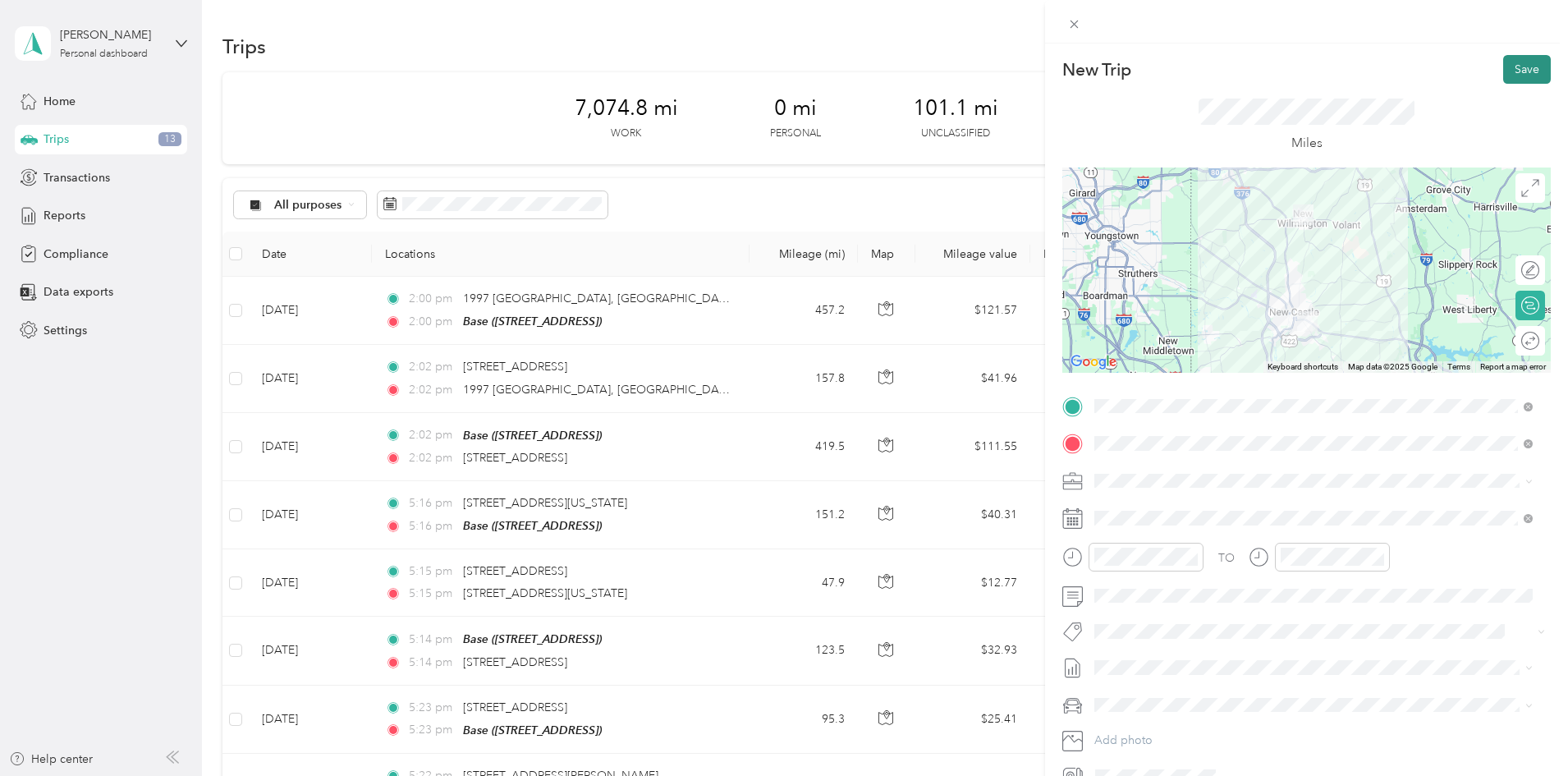
click at [1503, 65] on button "Save" at bounding box center [1527, 70] width 48 height 29
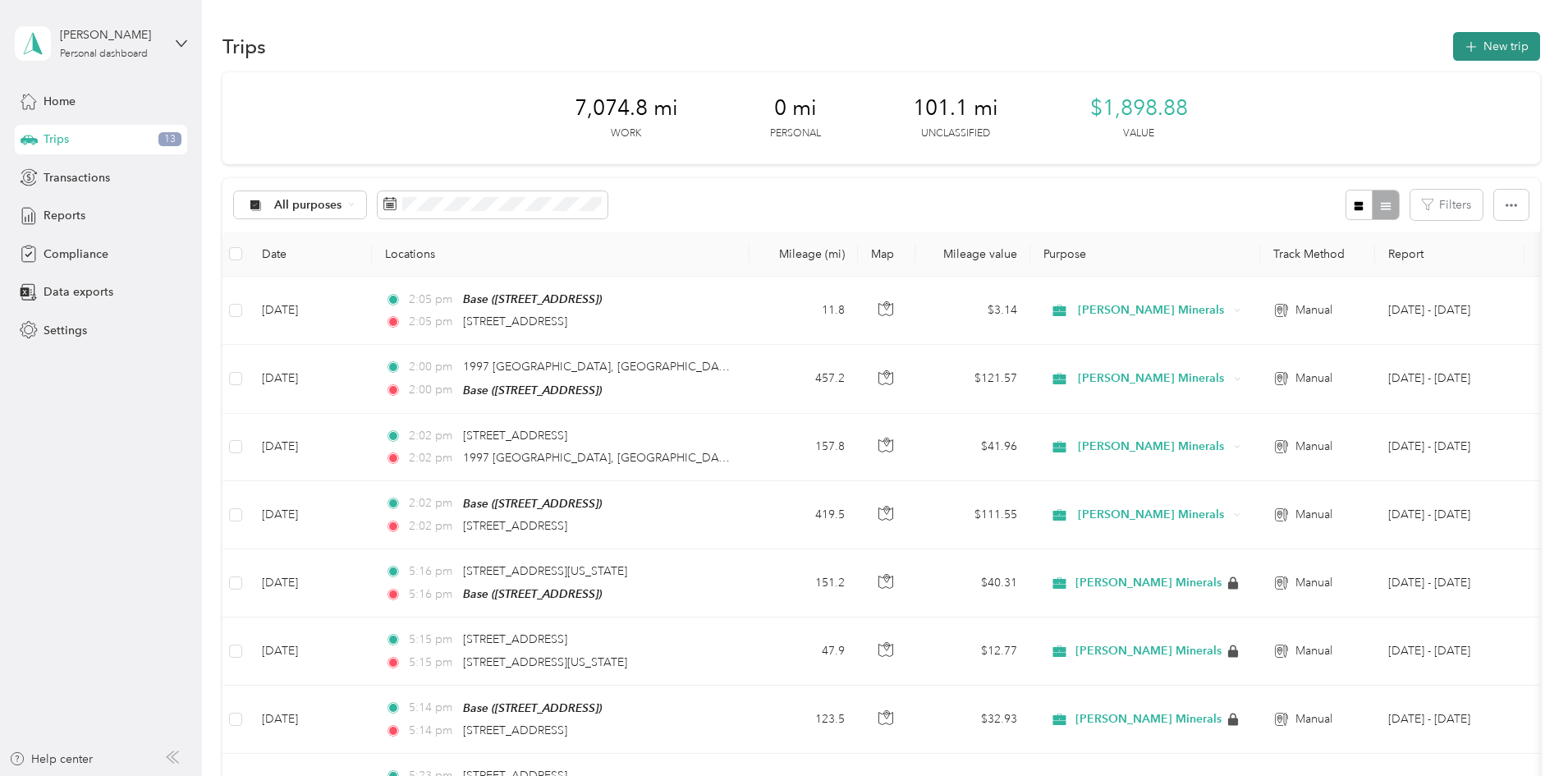
click at [1454, 53] on button "New trip" at bounding box center [1496, 47] width 87 height 29
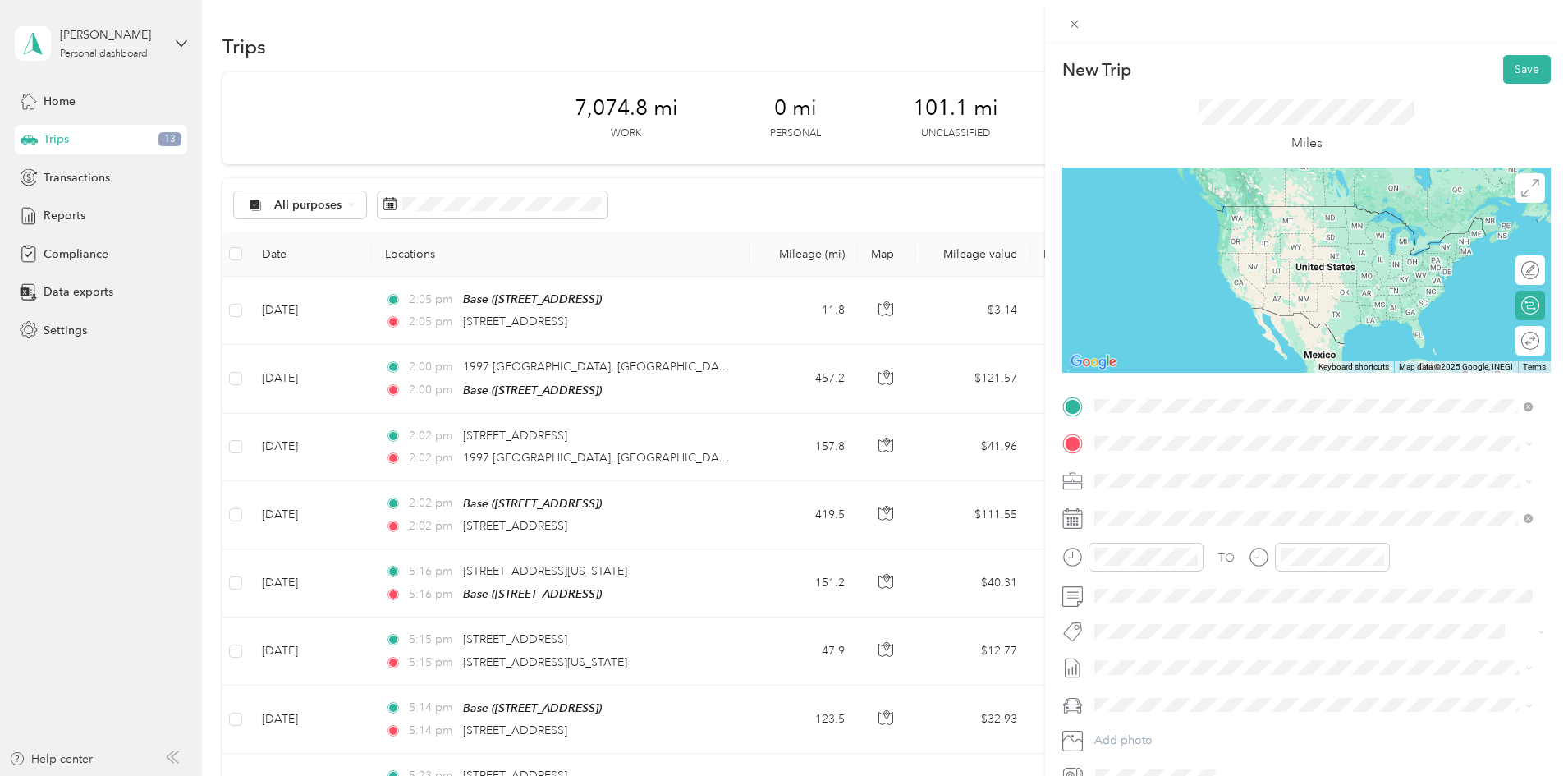
click at [1290, 473] on span "[STREET_ADDRESS][US_STATE]" at bounding box center [1207, 464] width 164 height 14
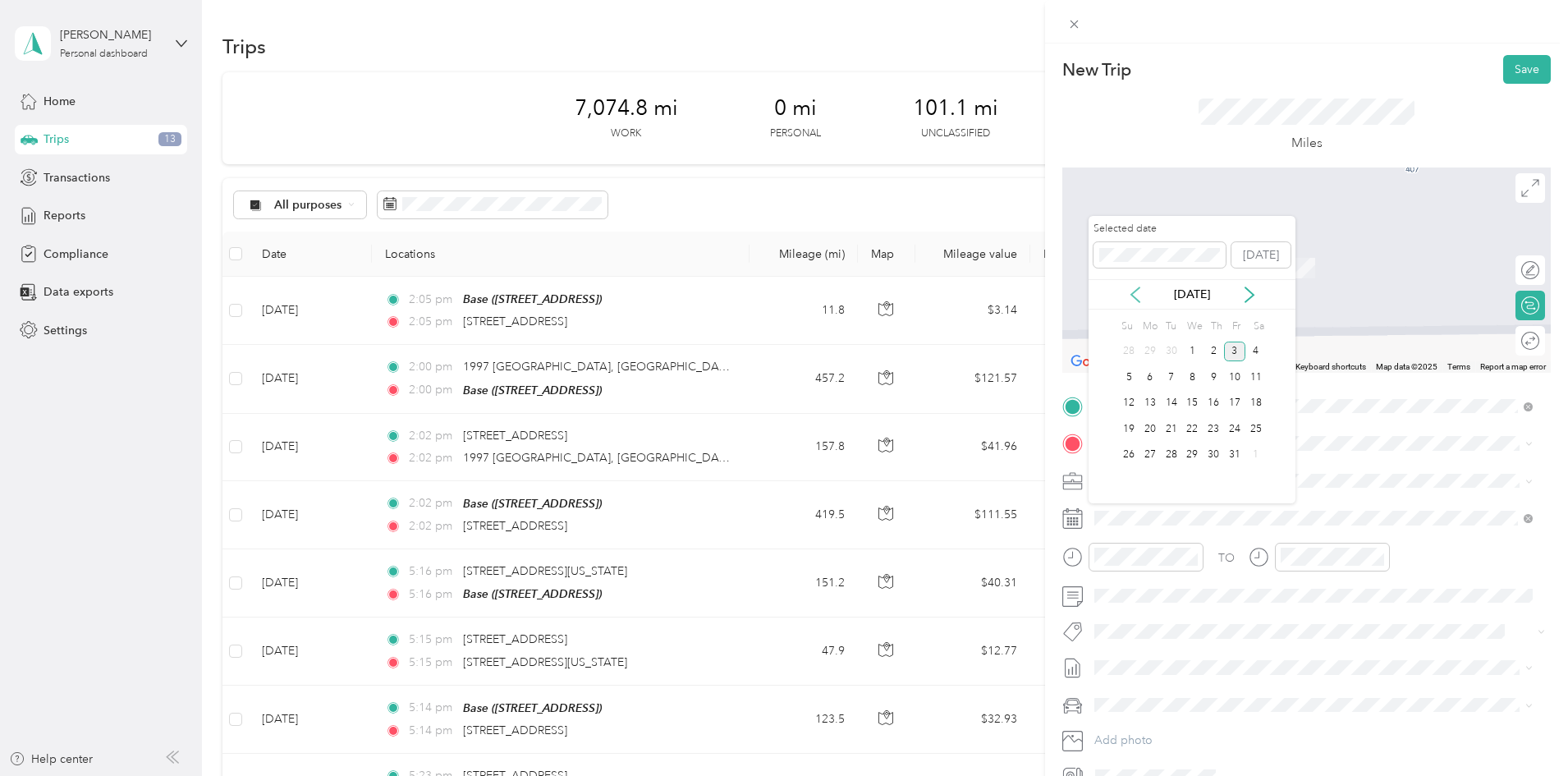
click at [1139, 296] on icon at bounding box center [1135, 294] width 16 height 16
click at [1213, 393] on div "18" at bounding box center [1213, 403] width 21 height 21
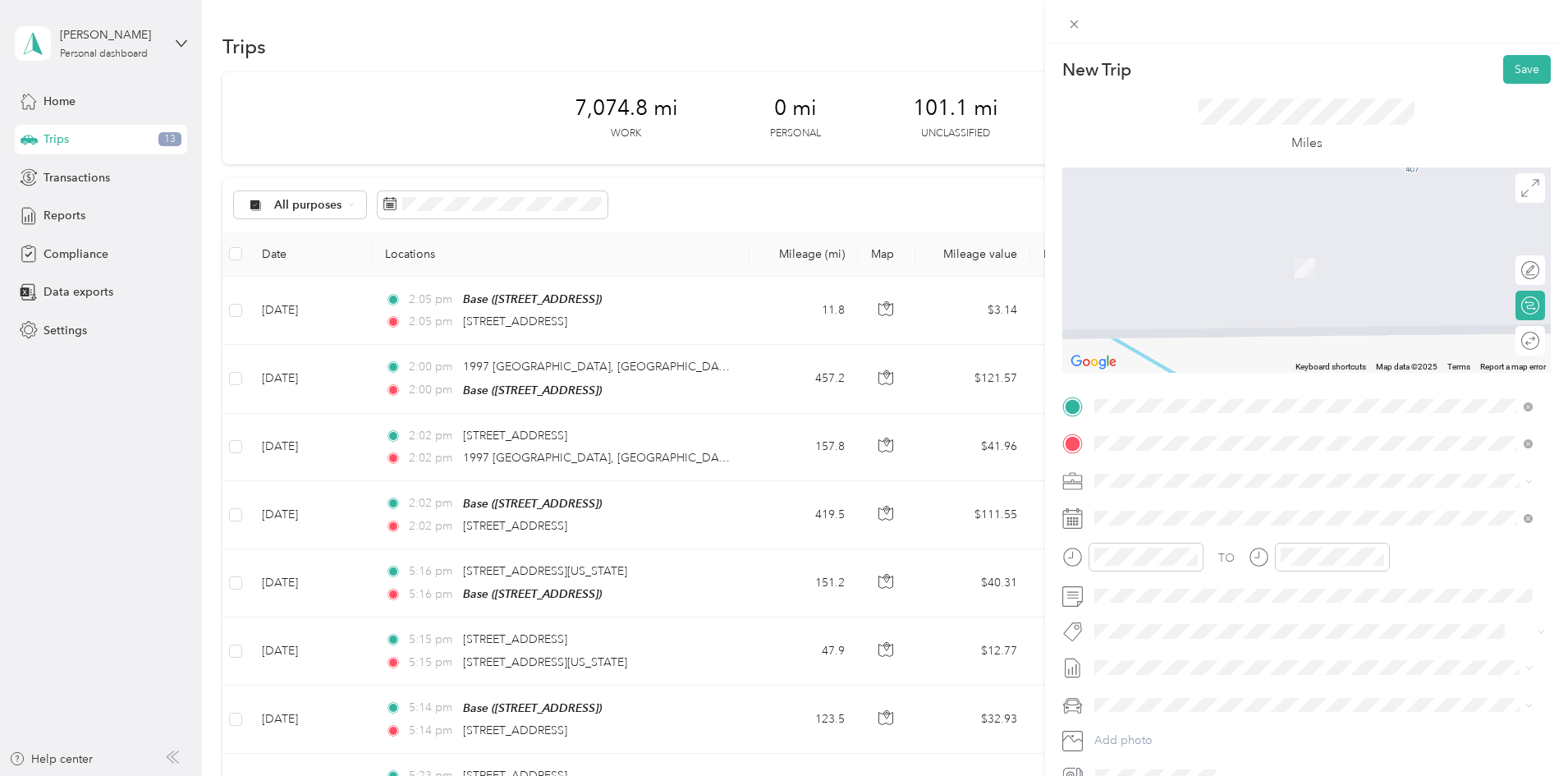
click at [1196, 508] on span "[STREET_ADDRESS][PERSON_NAME][PERSON_NAME][US_STATE]" at bounding box center [1298, 501] width 346 height 14
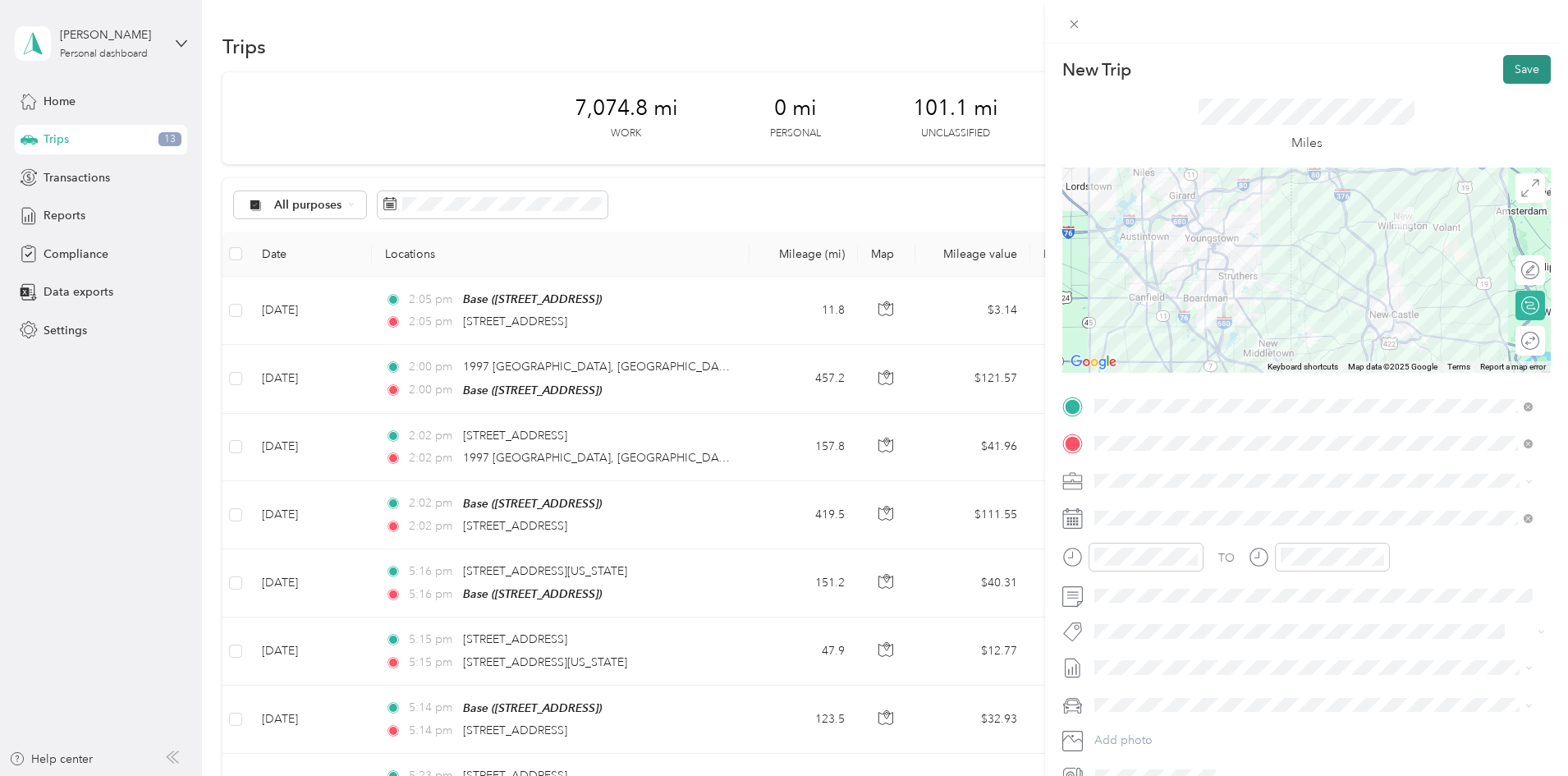
click at [1529, 64] on button "Save" at bounding box center [1527, 70] width 48 height 29
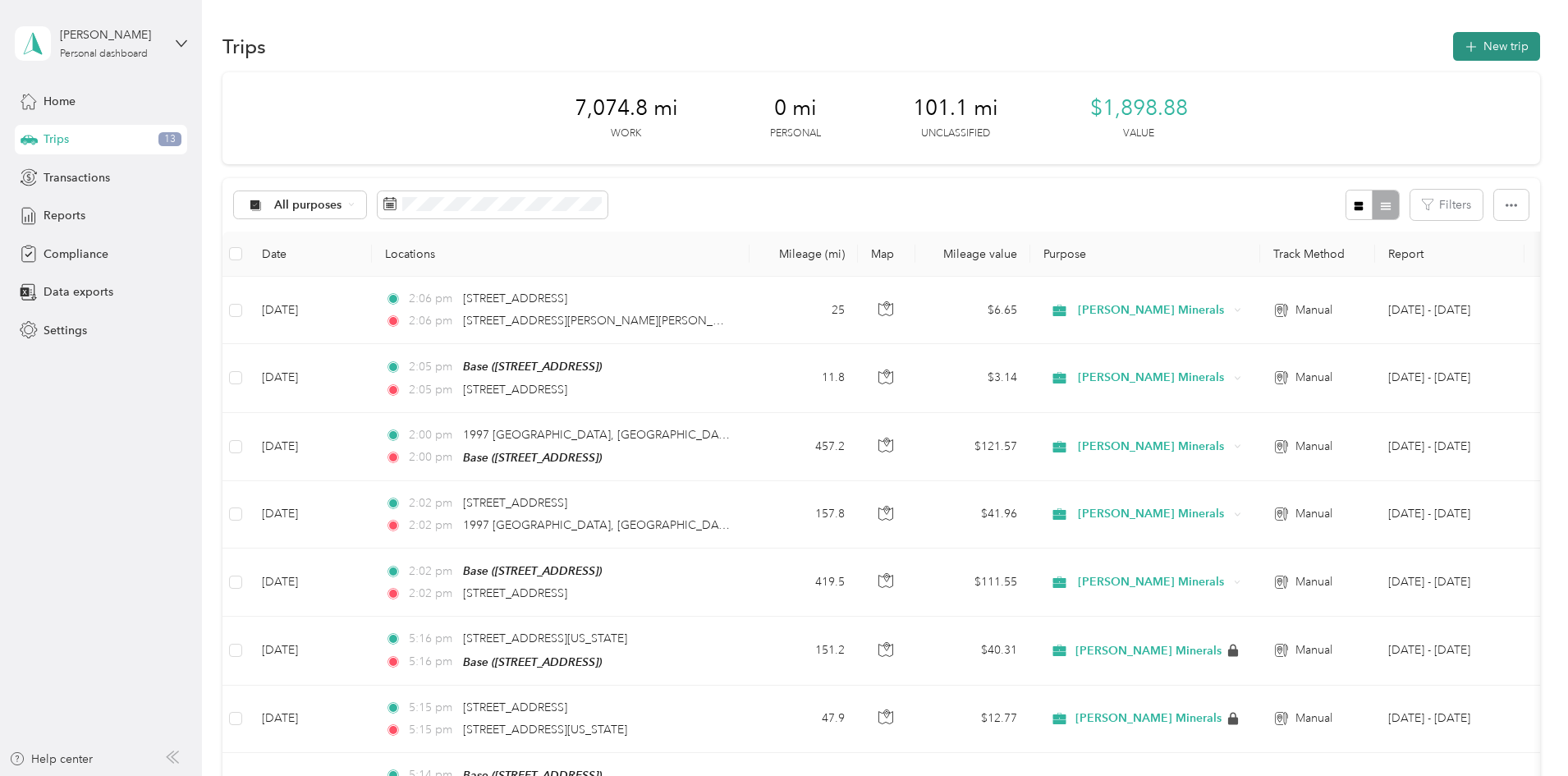
click at [1454, 52] on button "New trip" at bounding box center [1496, 47] width 87 height 29
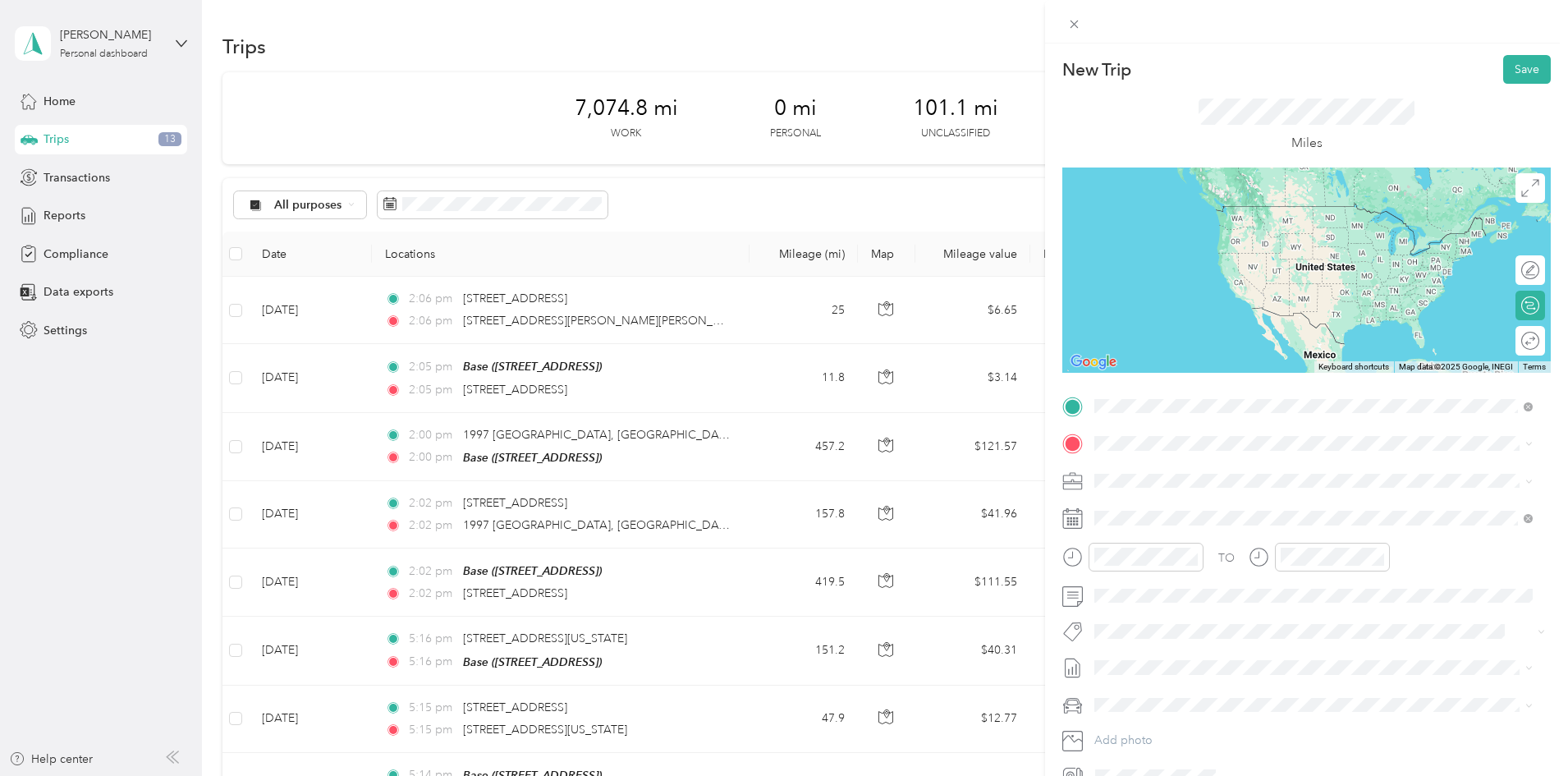
click at [1199, 473] on span "[STREET_ADDRESS][PERSON_NAME][PERSON_NAME][US_STATE]" at bounding box center [1298, 464] width 346 height 14
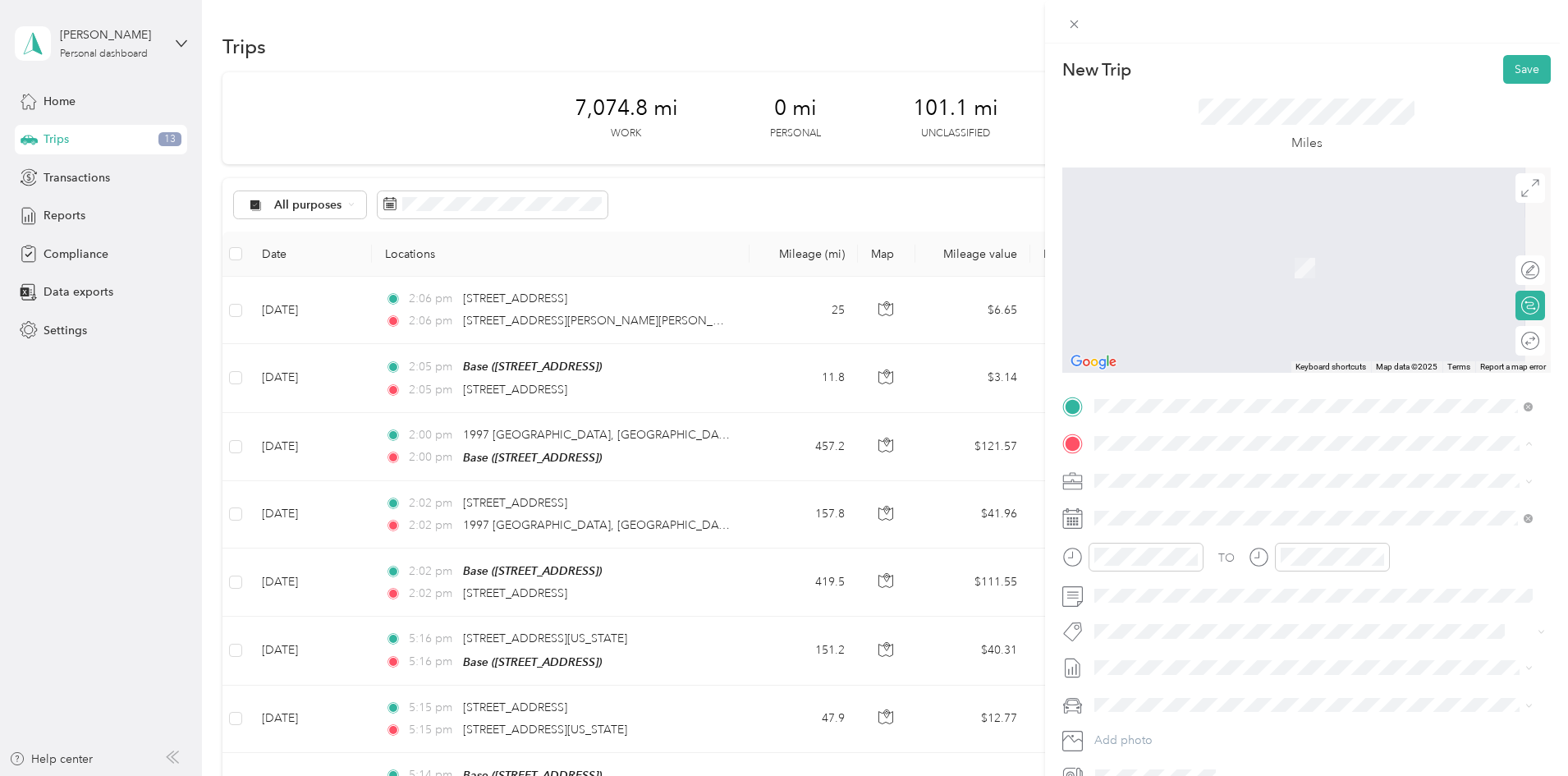
click at [1216, 534] on div "Base [STREET_ADDRESS]" at bounding box center [1177, 518] width 104 height 34
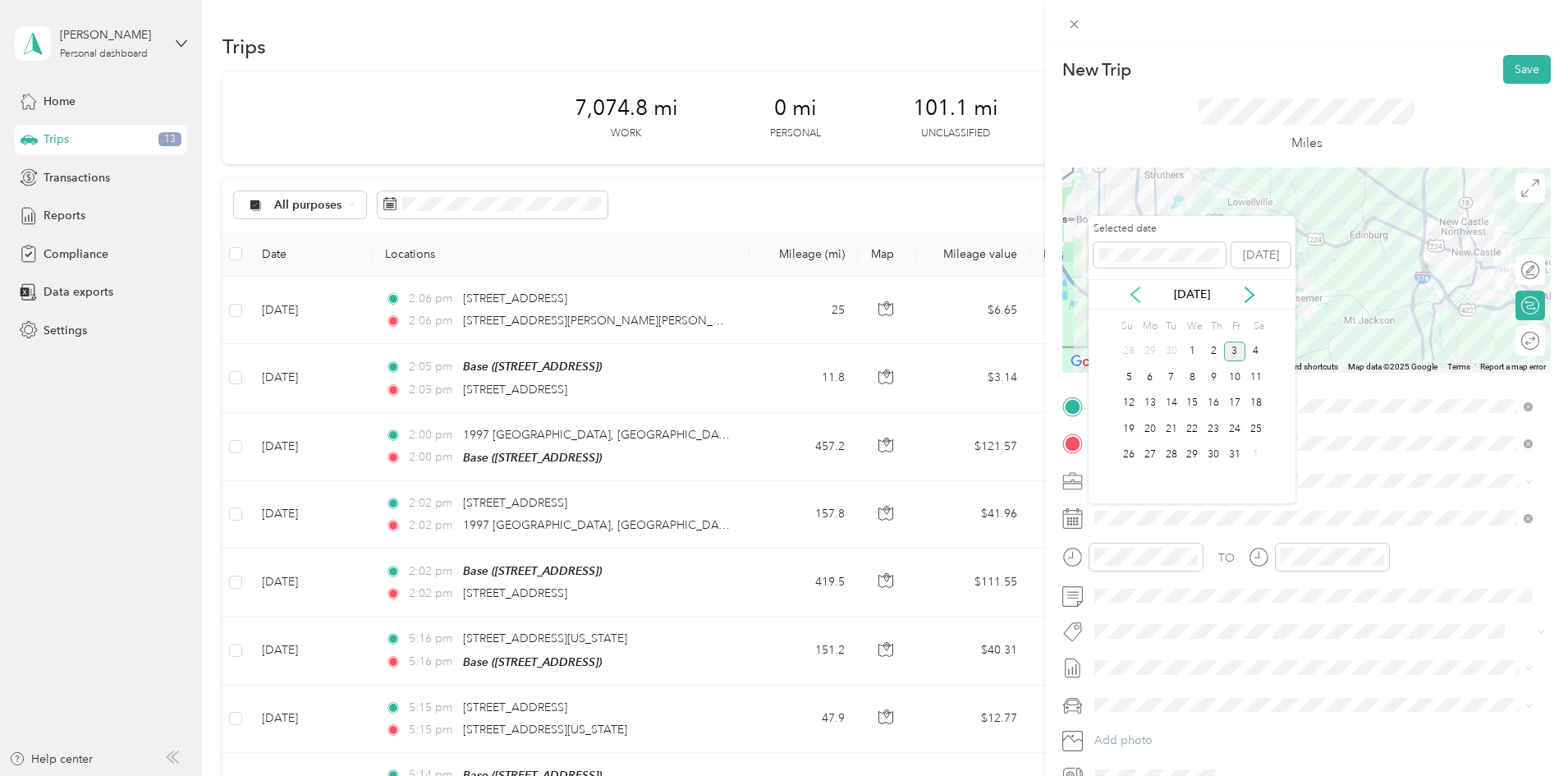
click at [1127, 294] on icon at bounding box center [1135, 294] width 16 height 16
click at [1214, 393] on div "18" at bounding box center [1213, 403] width 21 height 21
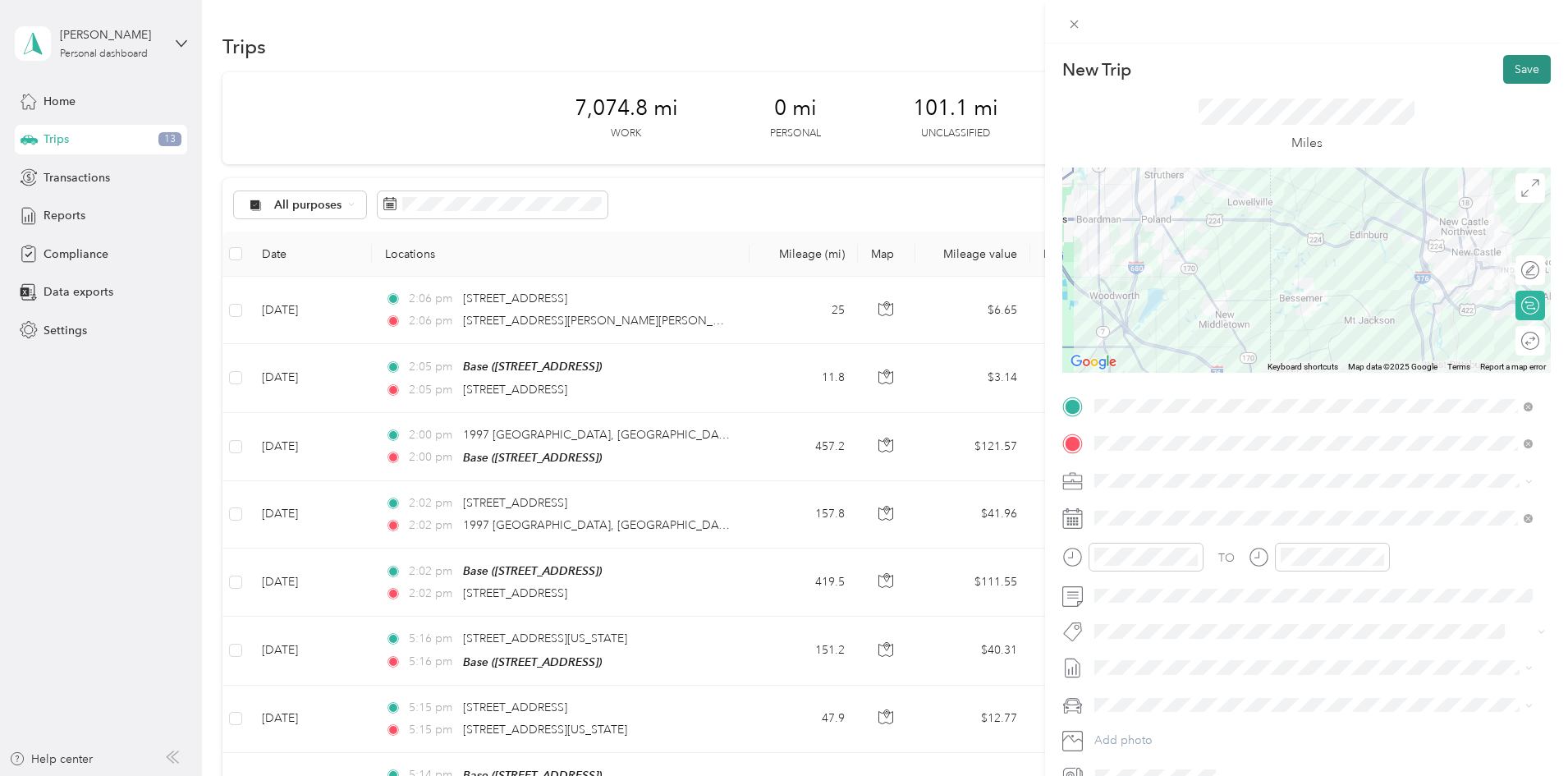
click at [1508, 73] on button "Save" at bounding box center [1527, 70] width 48 height 29
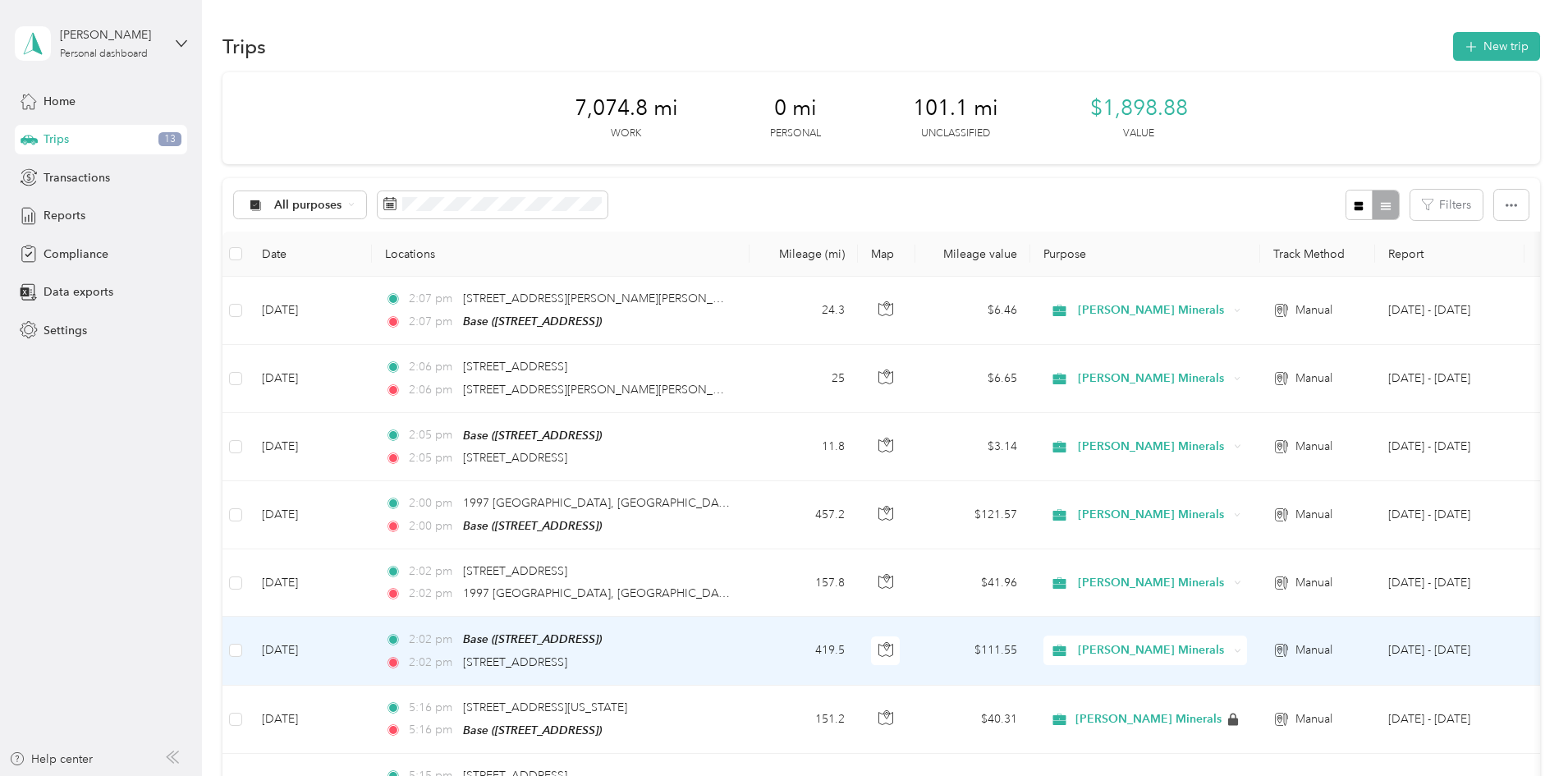
click at [372, 644] on td "[DATE]" at bounding box center [310, 650] width 123 height 68
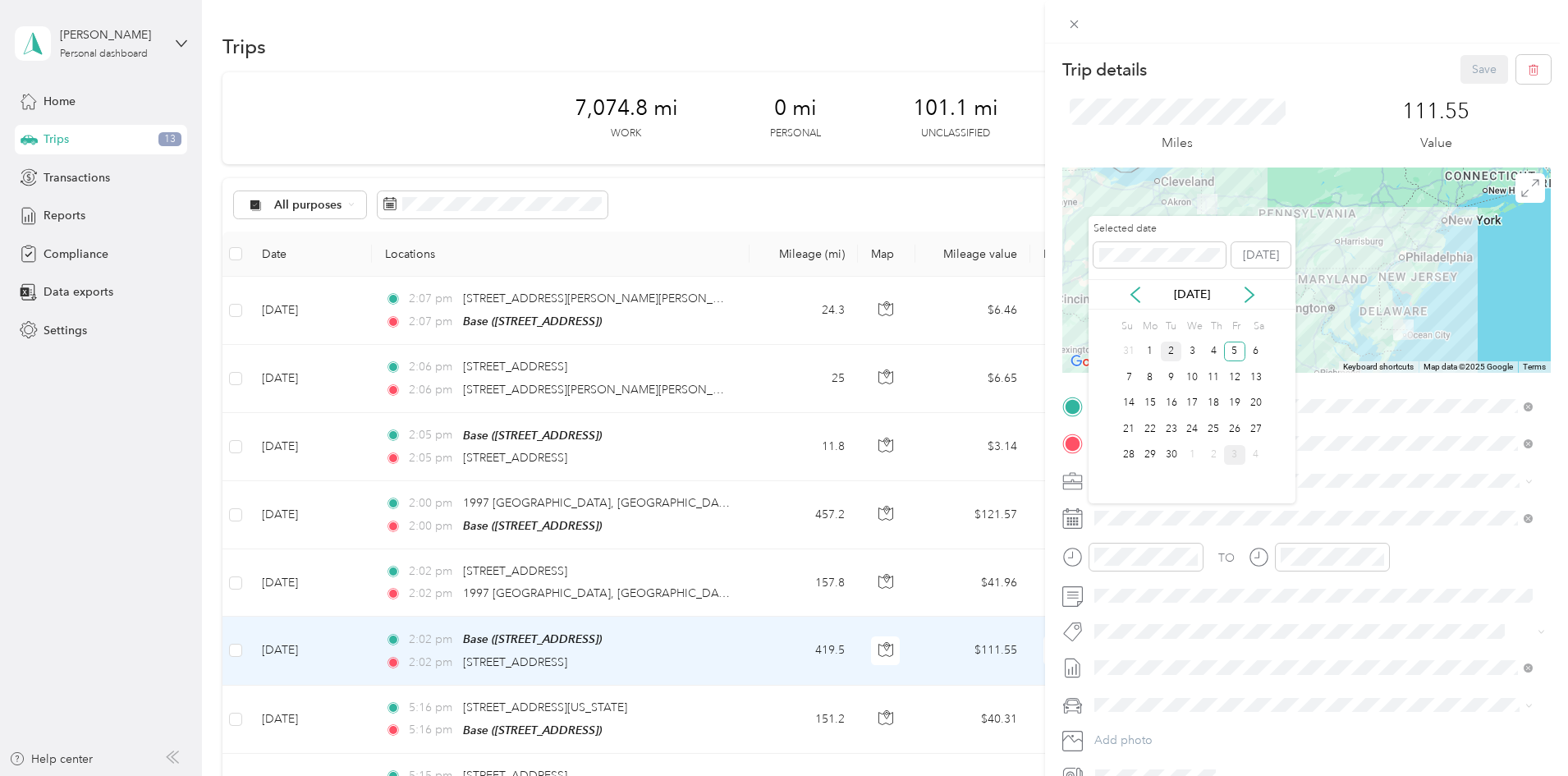
click at [1175, 351] on div "2" at bounding box center [1171, 352] width 21 height 21
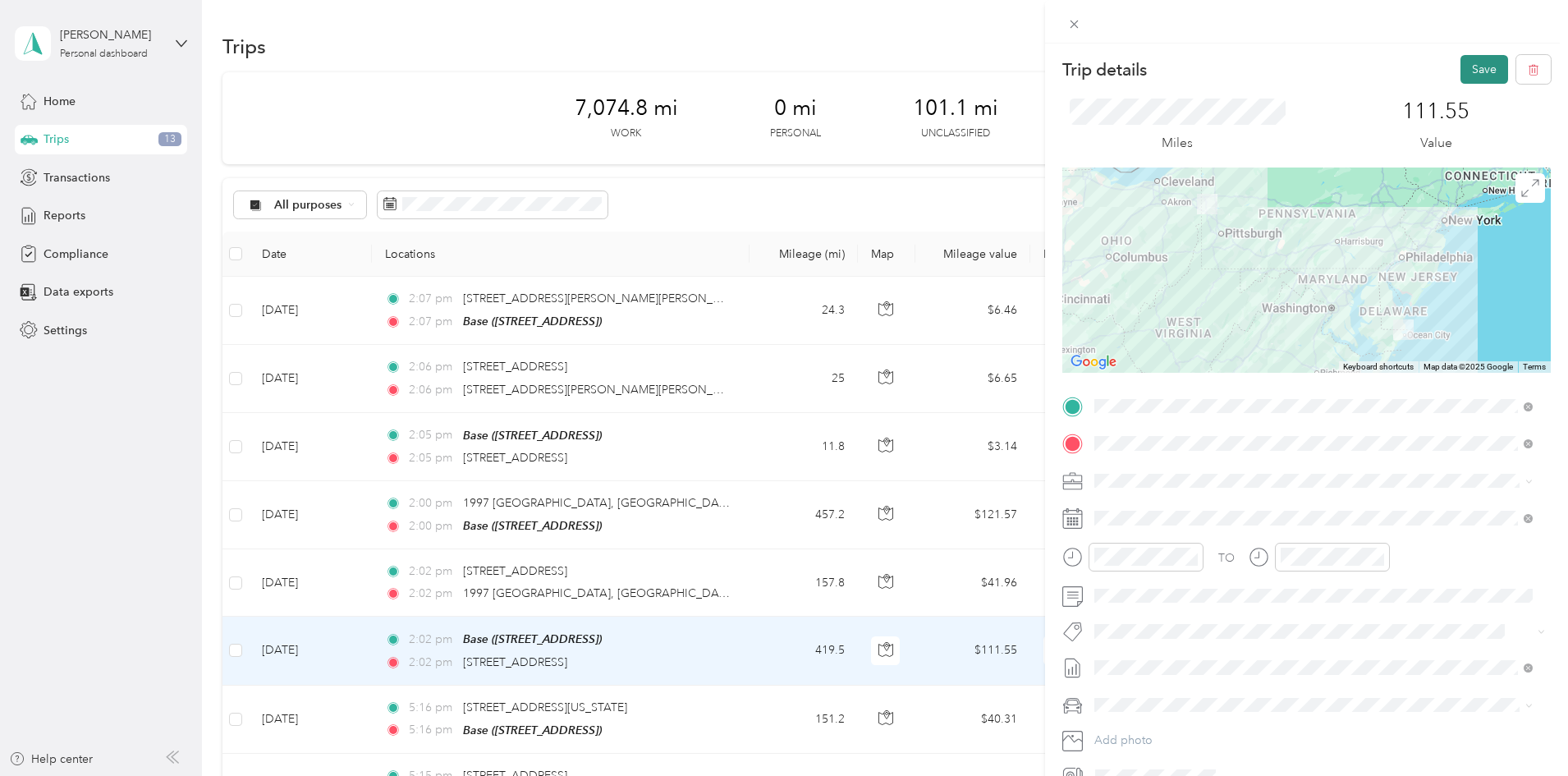
click at [1463, 67] on button "Save" at bounding box center [1485, 70] width 48 height 29
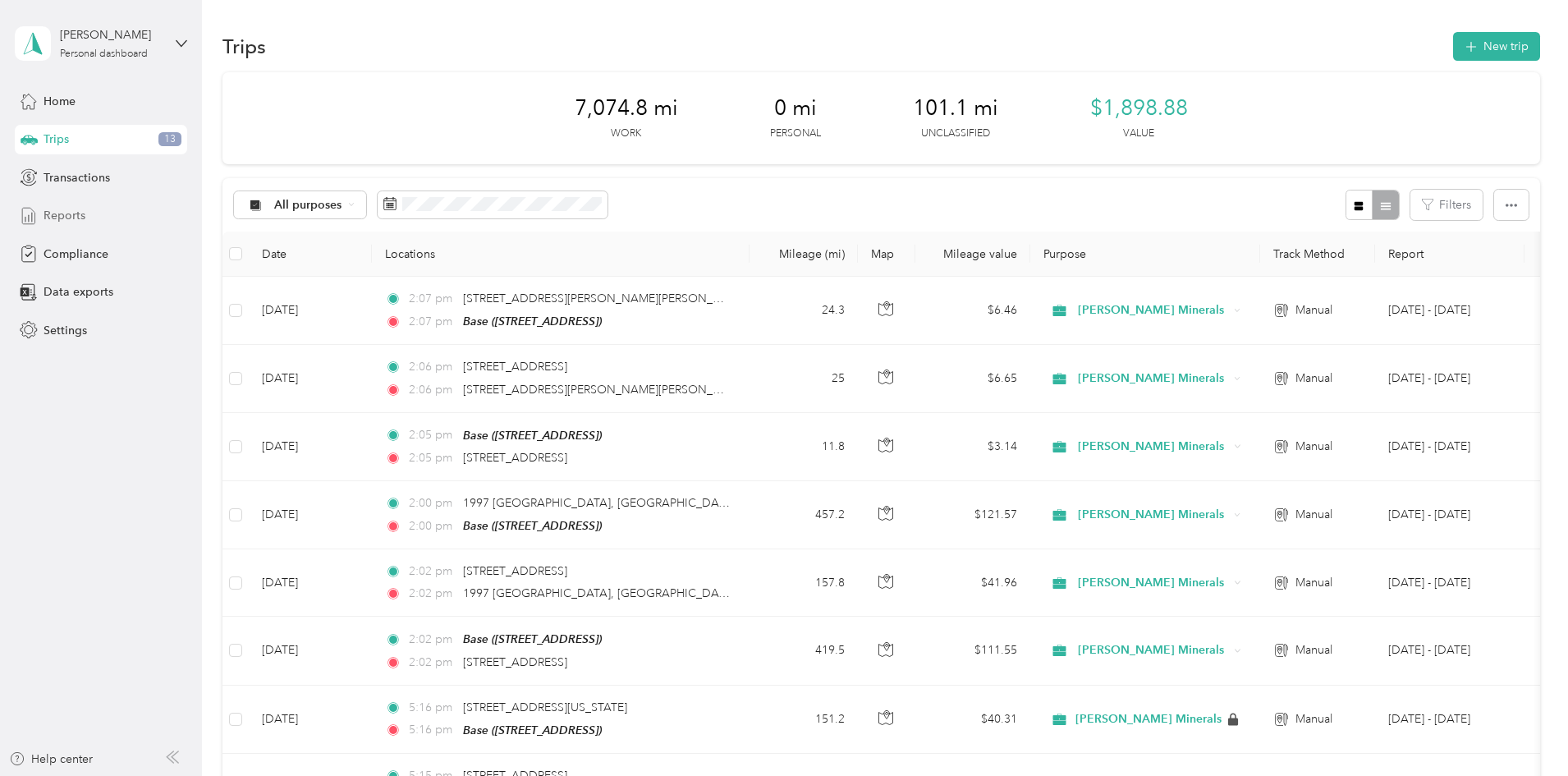
click at [70, 214] on span "Reports" at bounding box center [65, 215] width 42 height 17
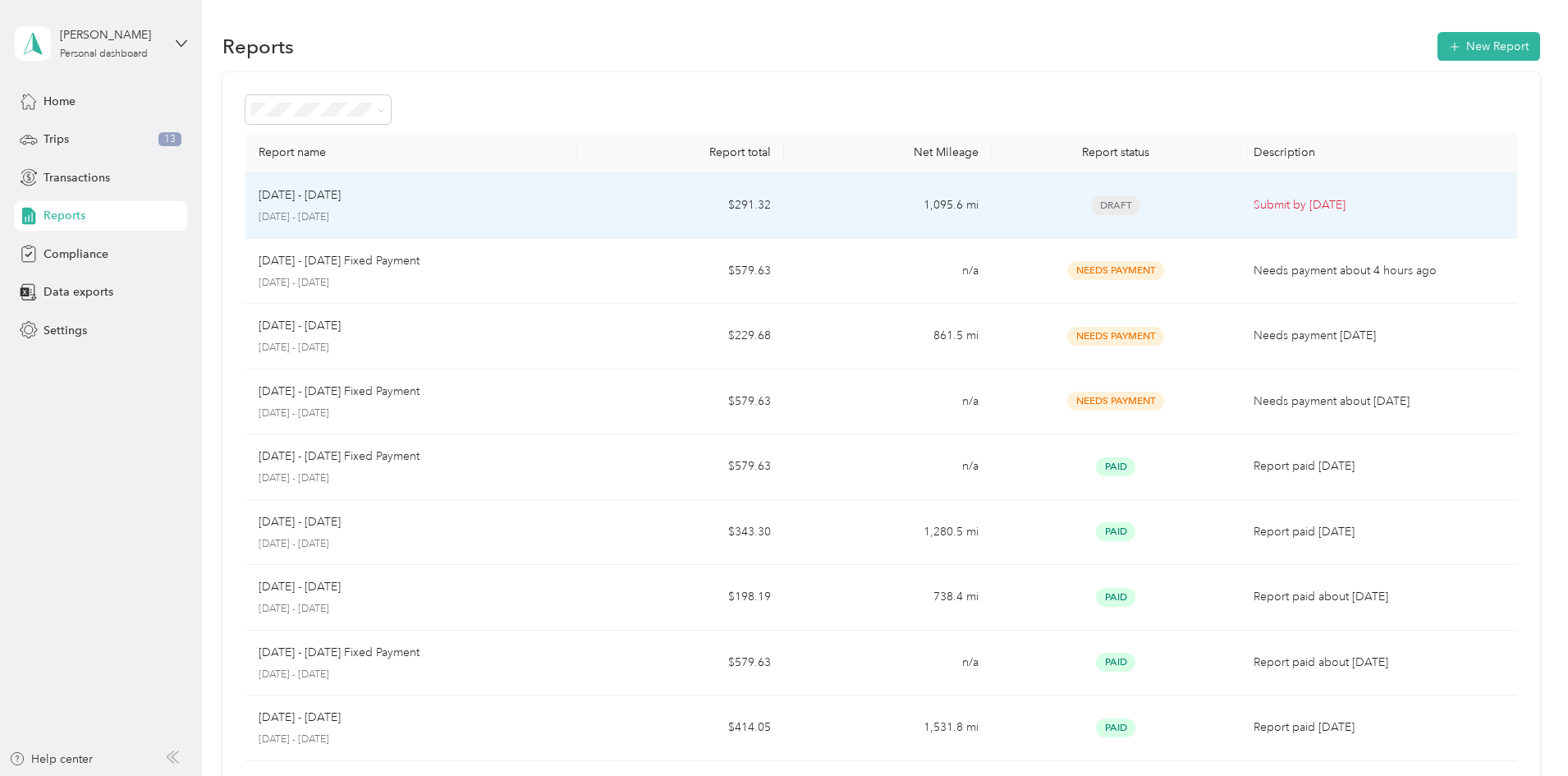
click at [577, 195] on td "[DATE] - [DATE] [DATE] - [DATE]" at bounding box center [411, 206] width 332 height 66
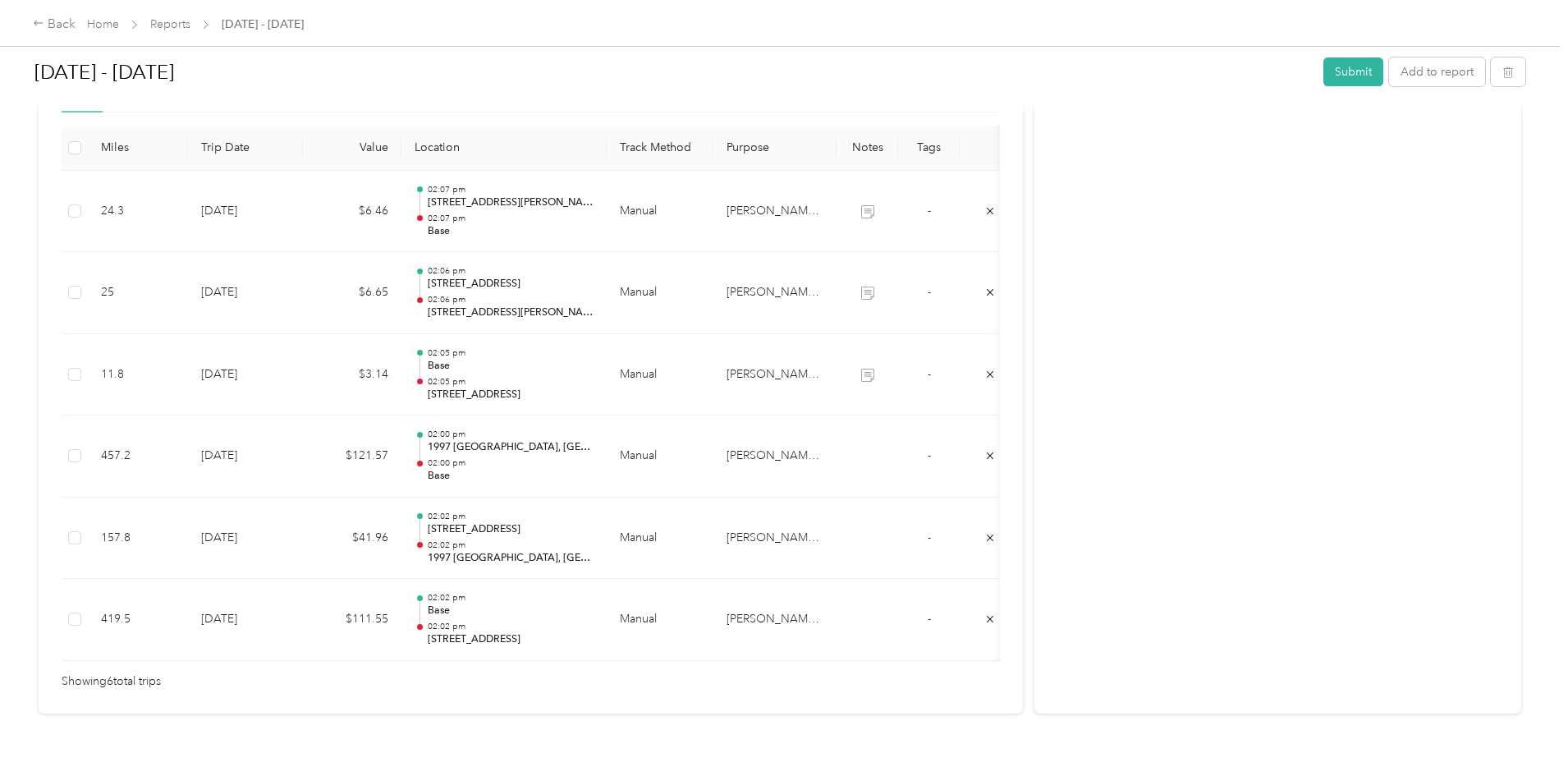
scroll to position [493, 0]
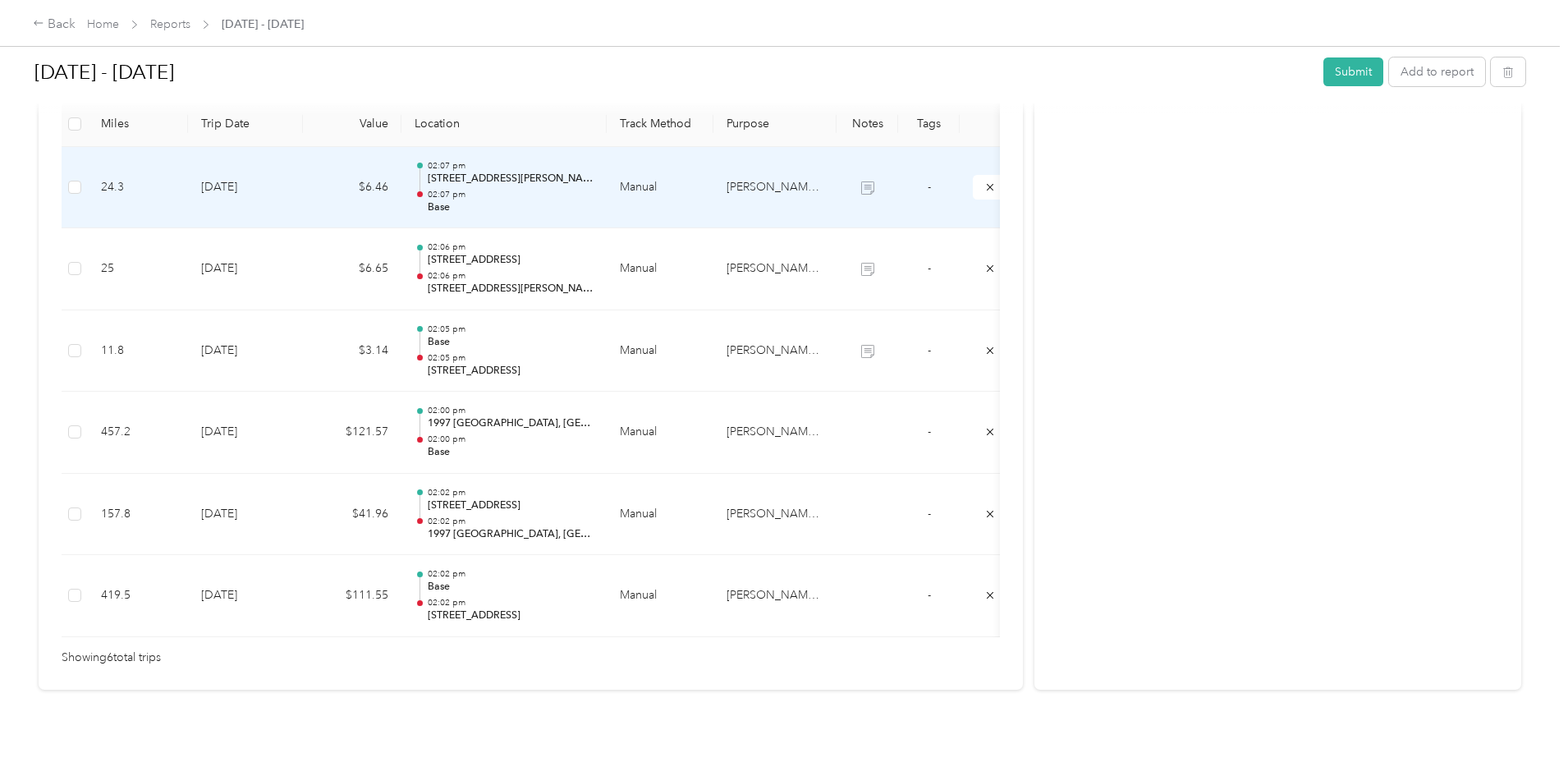
click at [593, 172] on p "[STREET_ADDRESS][PERSON_NAME][PERSON_NAME]" at bounding box center [511, 178] width 166 height 14
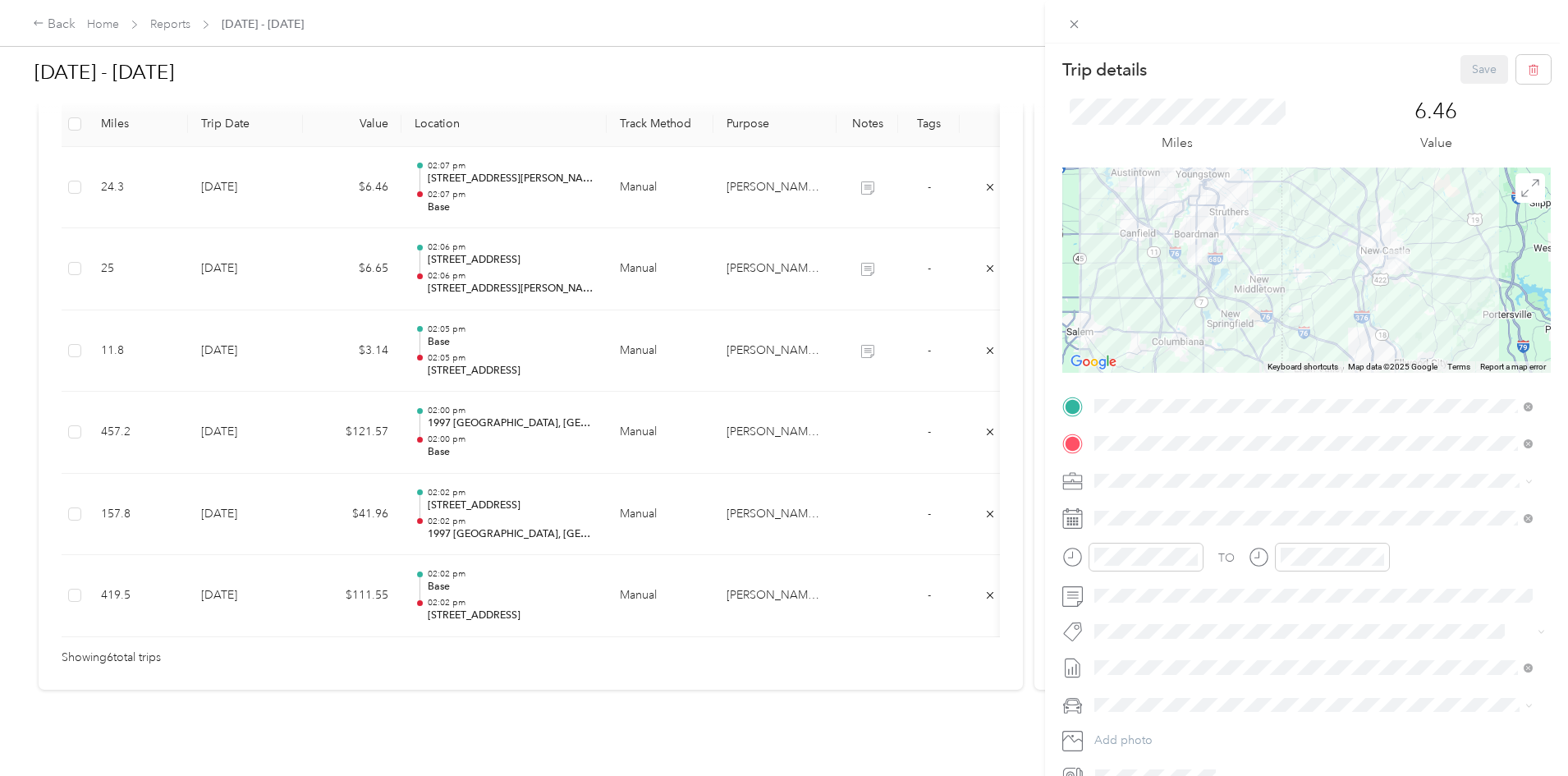
click at [1068, 399] on icon at bounding box center [1073, 407] width 21 height 21
click at [1072, 410] on icon at bounding box center [1072, 405] width 14 height 14
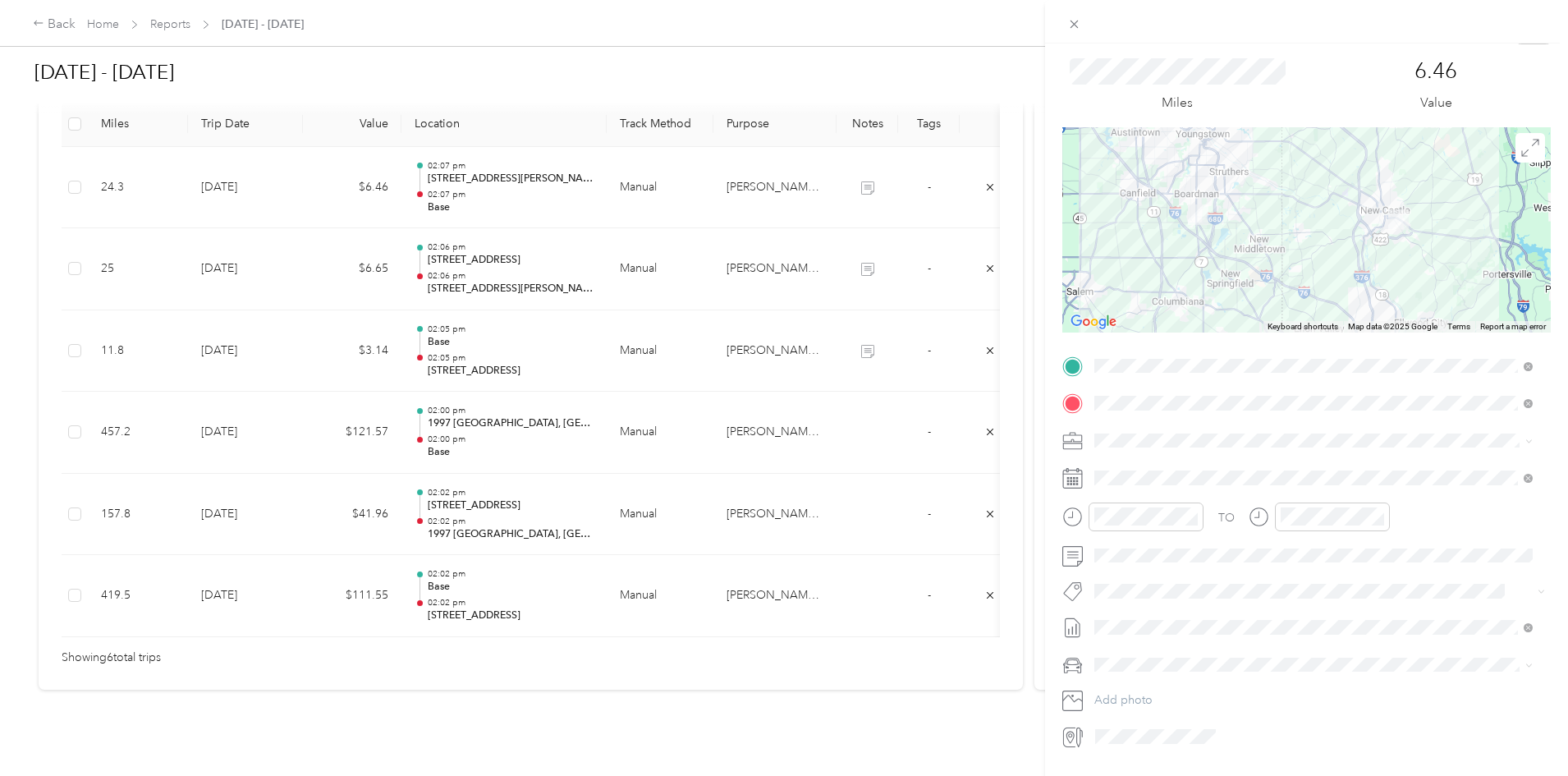
scroll to position [4, 0]
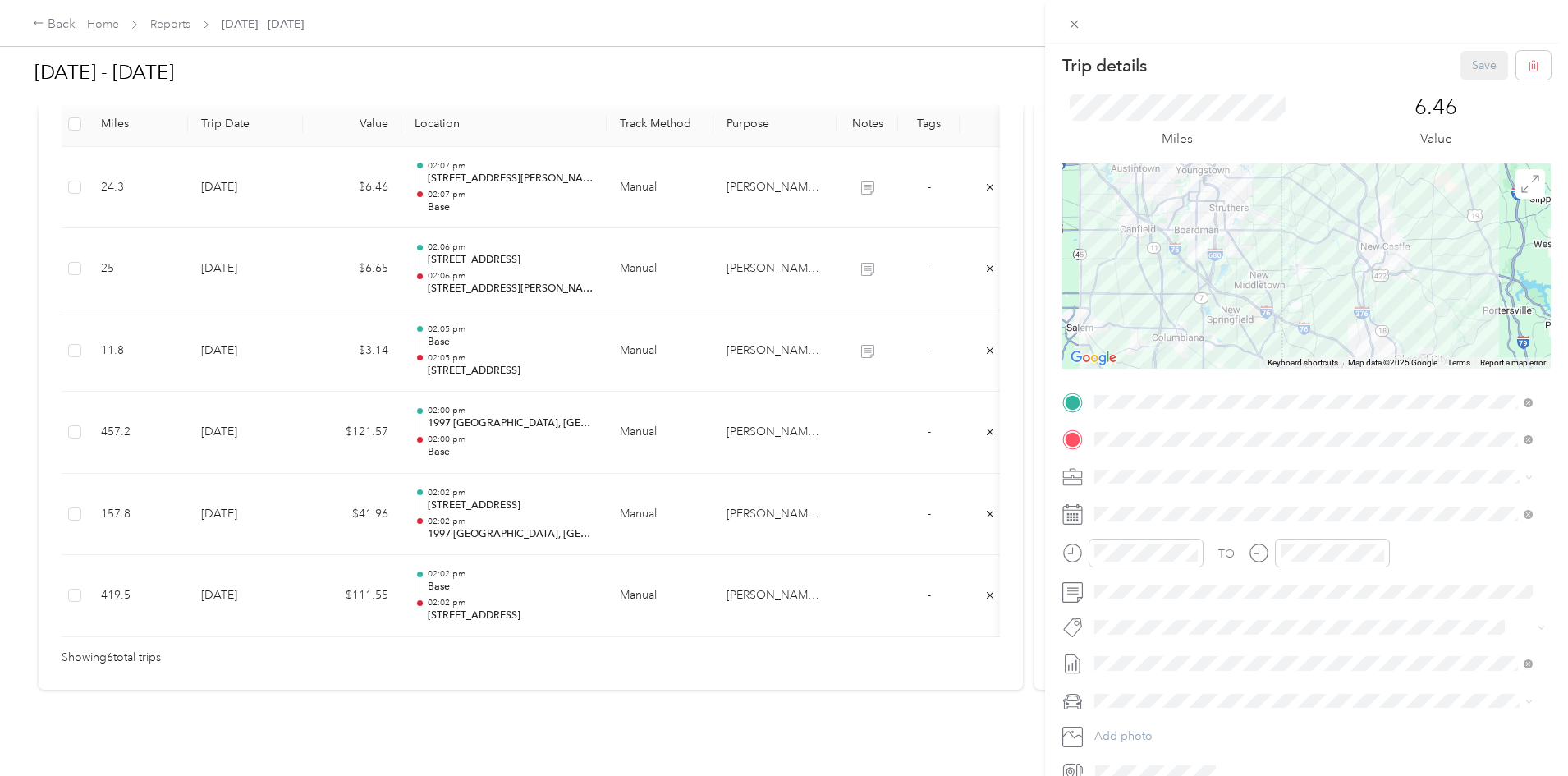
click at [1068, 407] on icon at bounding box center [1072, 401] width 14 height 14
click at [1073, 19] on icon at bounding box center [1074, 24] width 14 height 14
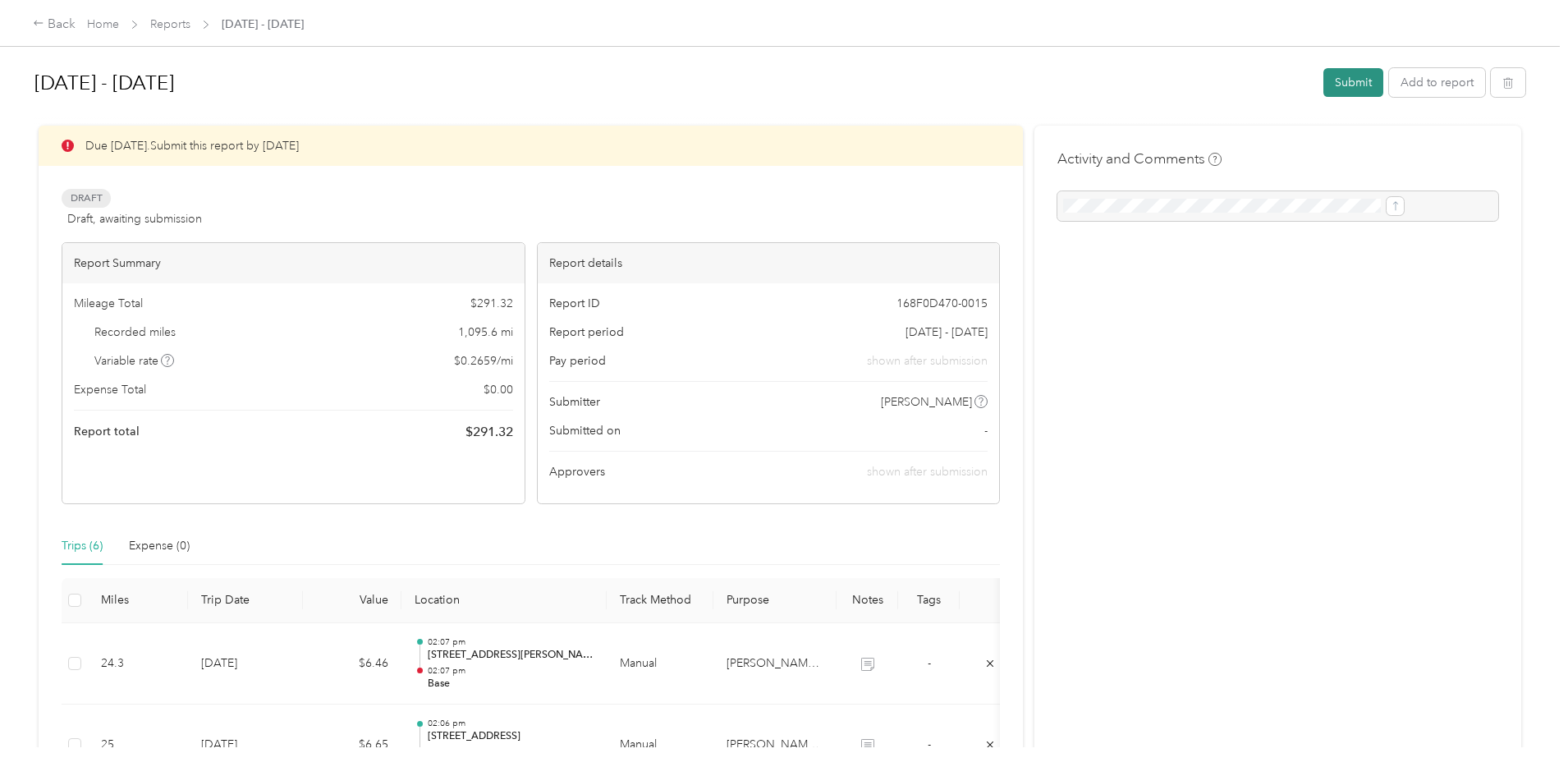
click at [1324, 84] on button "Submit" at bounding box center [1353, 82] width 60 height 29
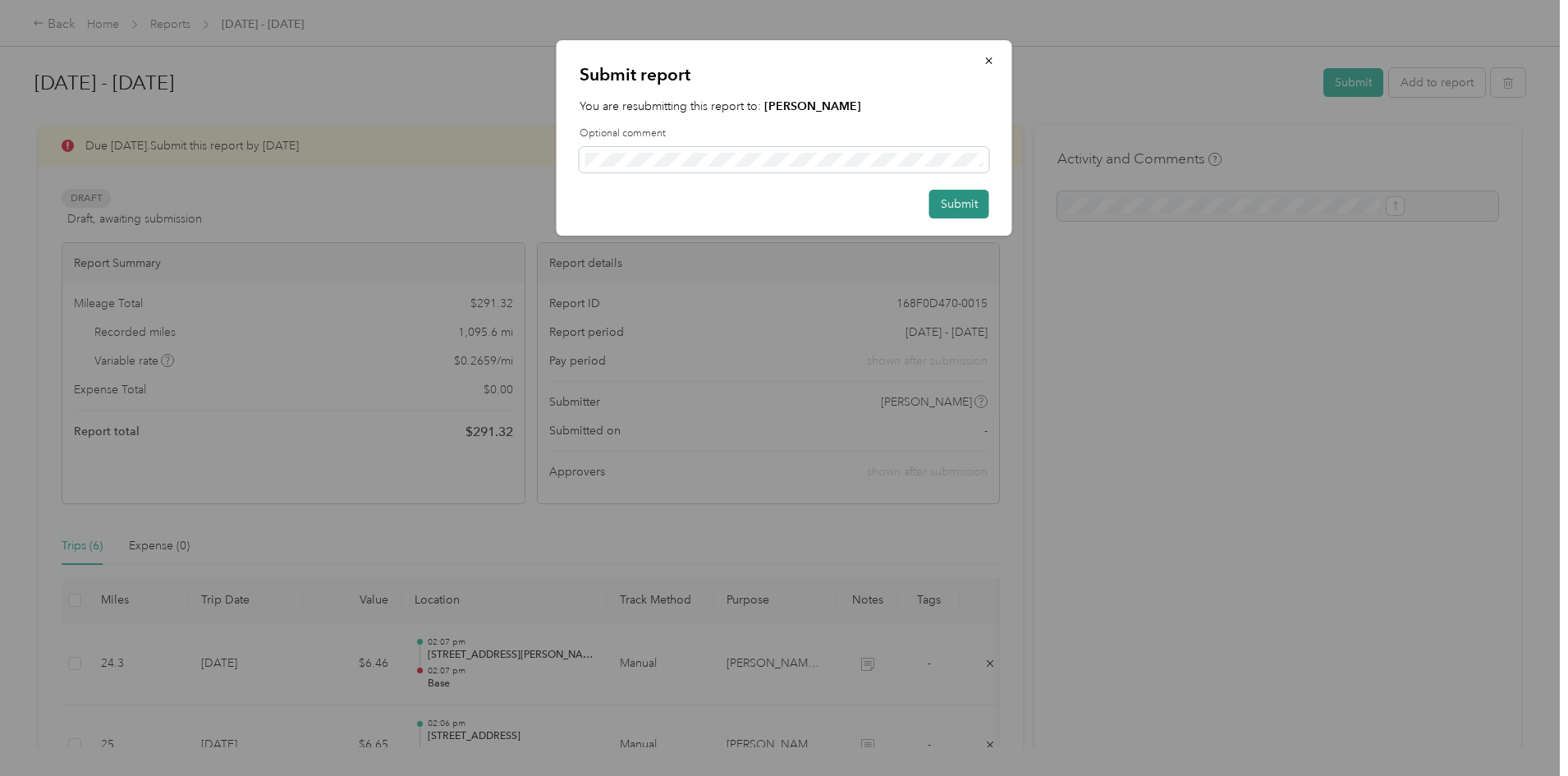
click at [962, 204] on button "Submit" at bounding box center [959, 204] width 60 height 29
